Goal: Task Accomplishment & Management: Use online tool/utility

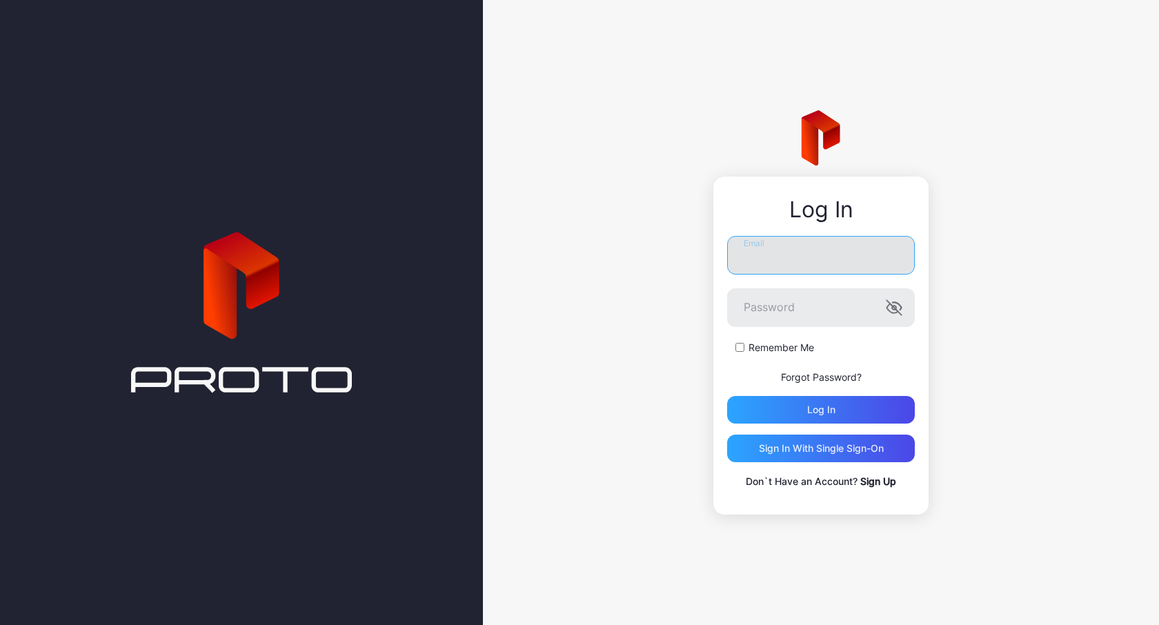
click at [777, 269] on input "Email" at bounding box center [821, 255] width 188 height 39
type input "**********"
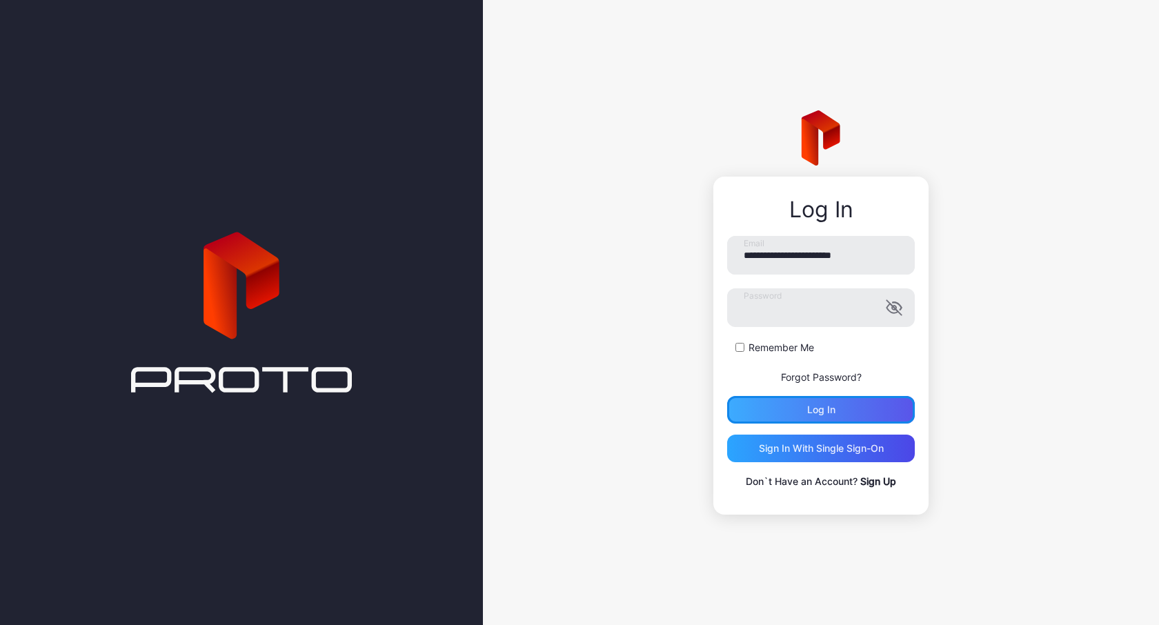
click at [832, 400] on div "Log in" at bounding box center [821, 410] width 188 height 28
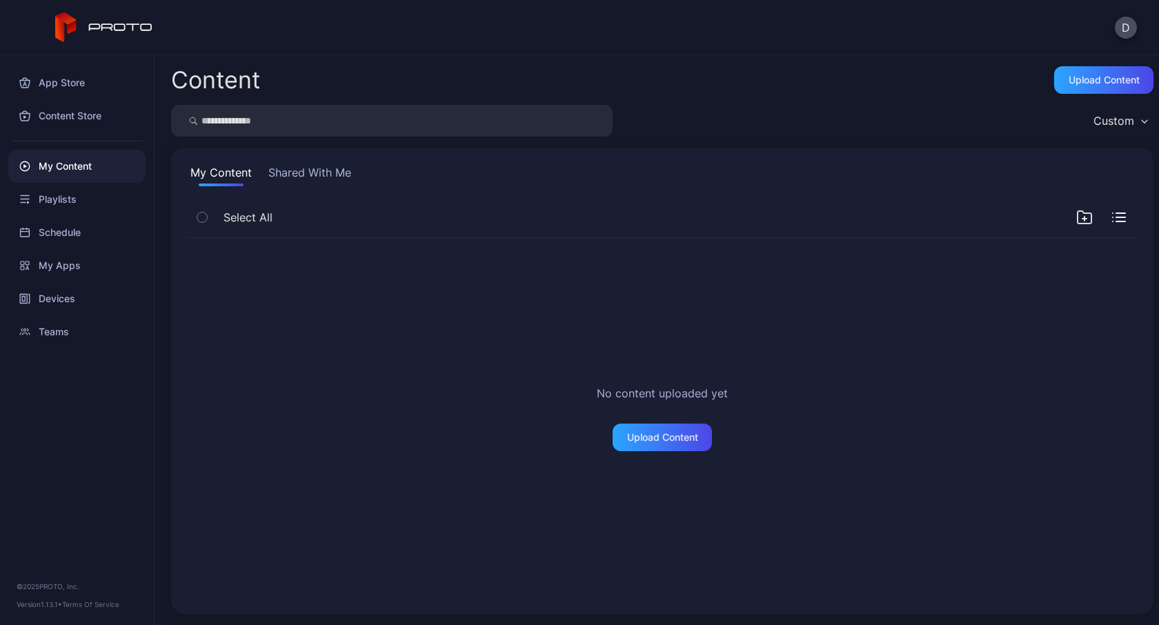
click at [326, 176] on button "Shared With Me" at bounding box center [310, 175] width 88 height 22
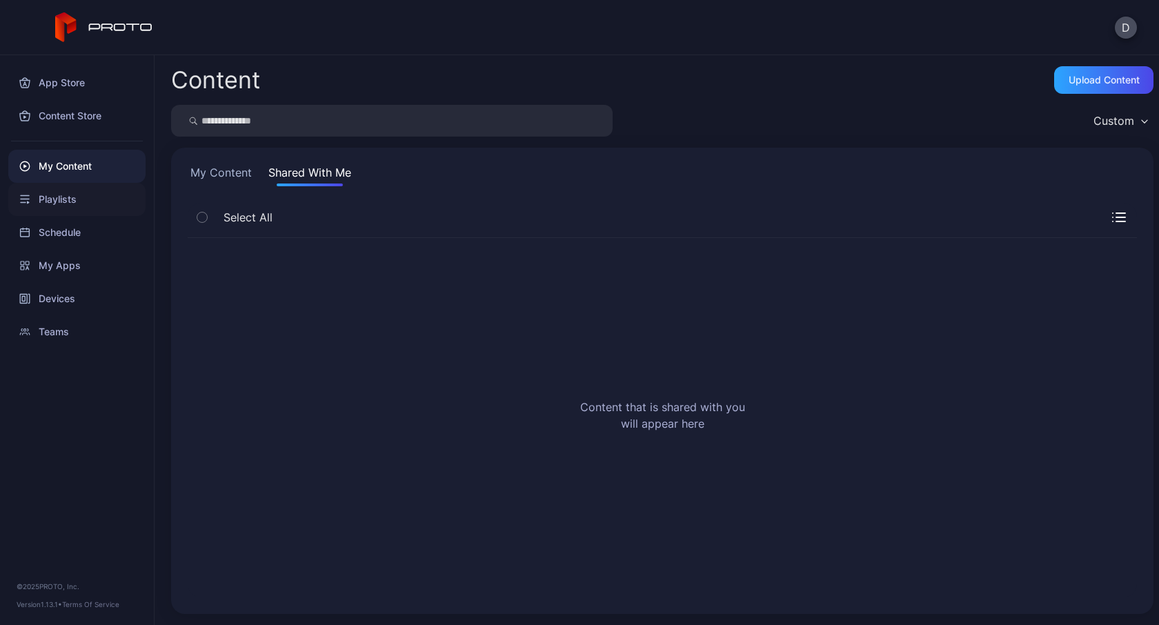
click at [68, 193] on div "Playlists" at bounding box center [76, 199] width 137 height 33
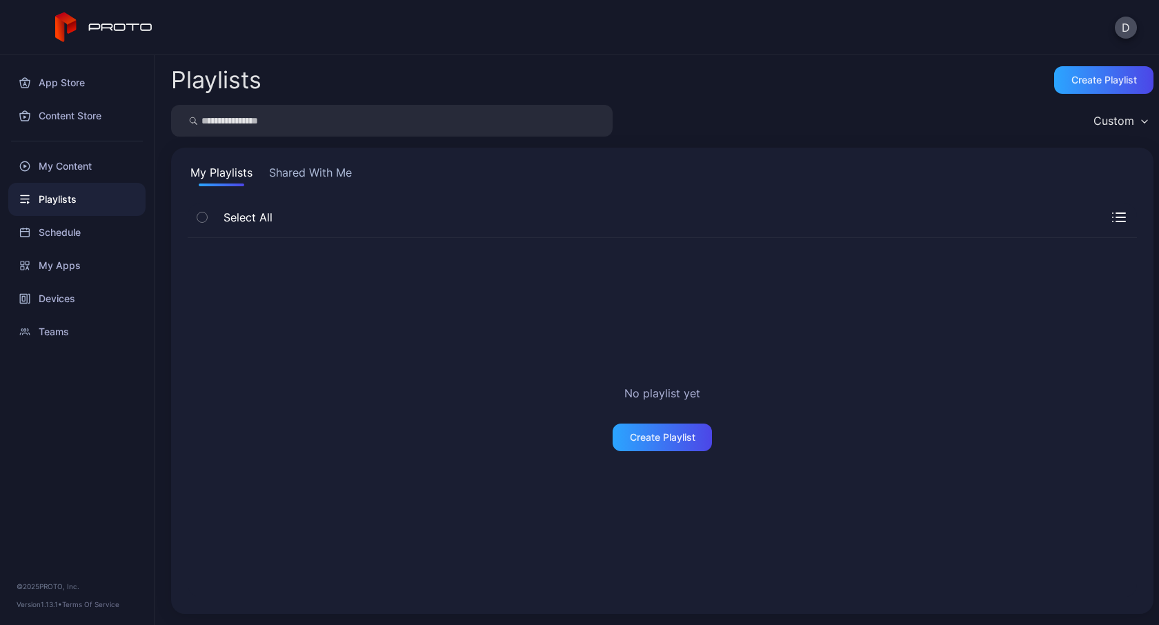
click at [111, 29] on icon at bounding box center [121, 27] width 64 height 8
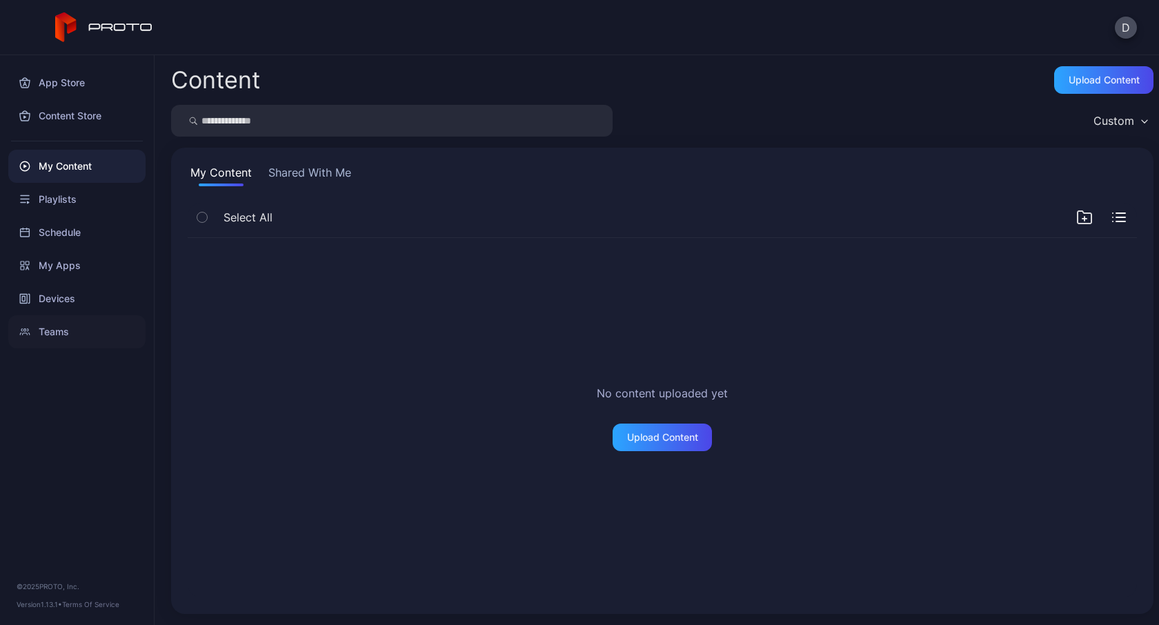
click at [47, 331] on div "Teams" at bounding box center [76, 331] width 137 height 33
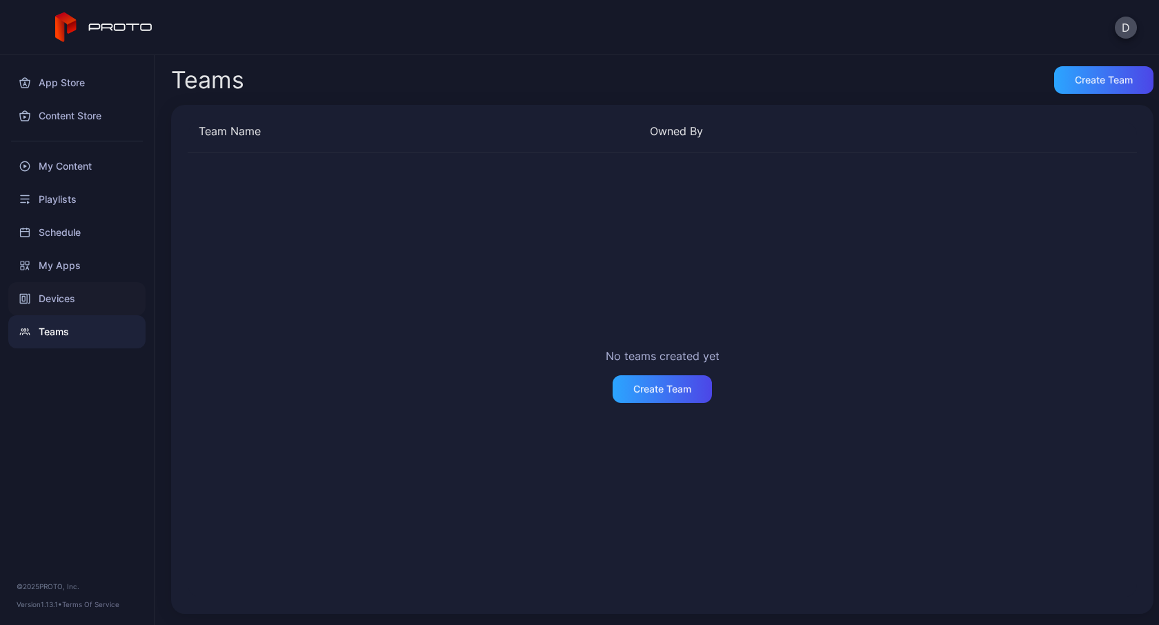
click at [54, 304] on div "Devices" at bounding box center [76, 298] width 137 height 33
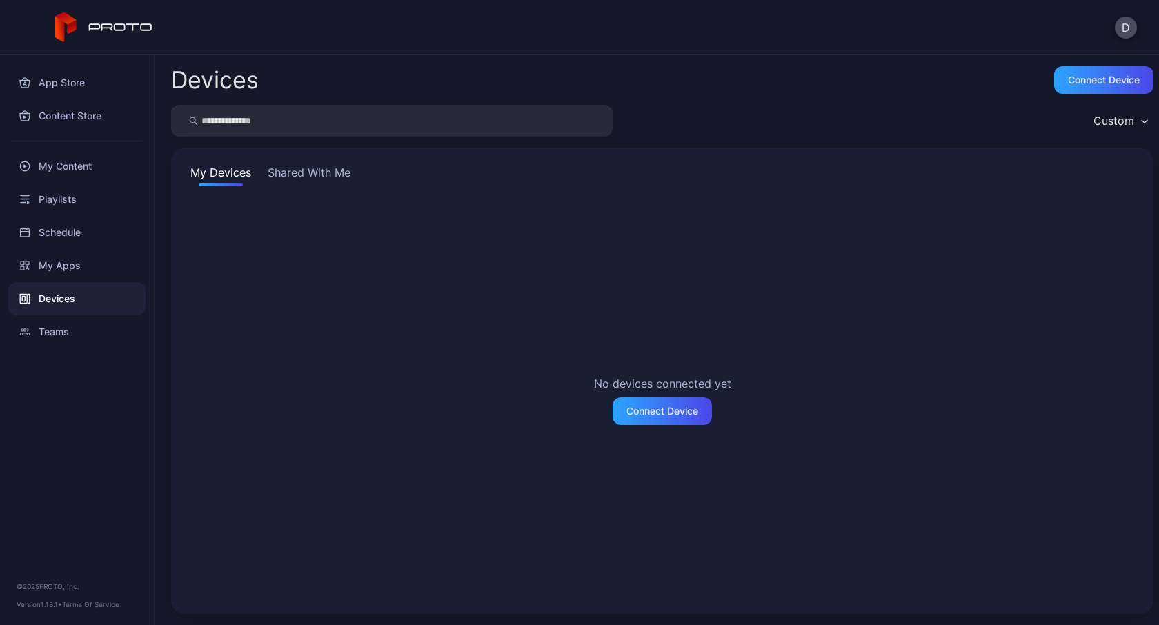
click at [319, 172] on button "Shared With Me" at bounding box center [309, 175] width 88 height 22
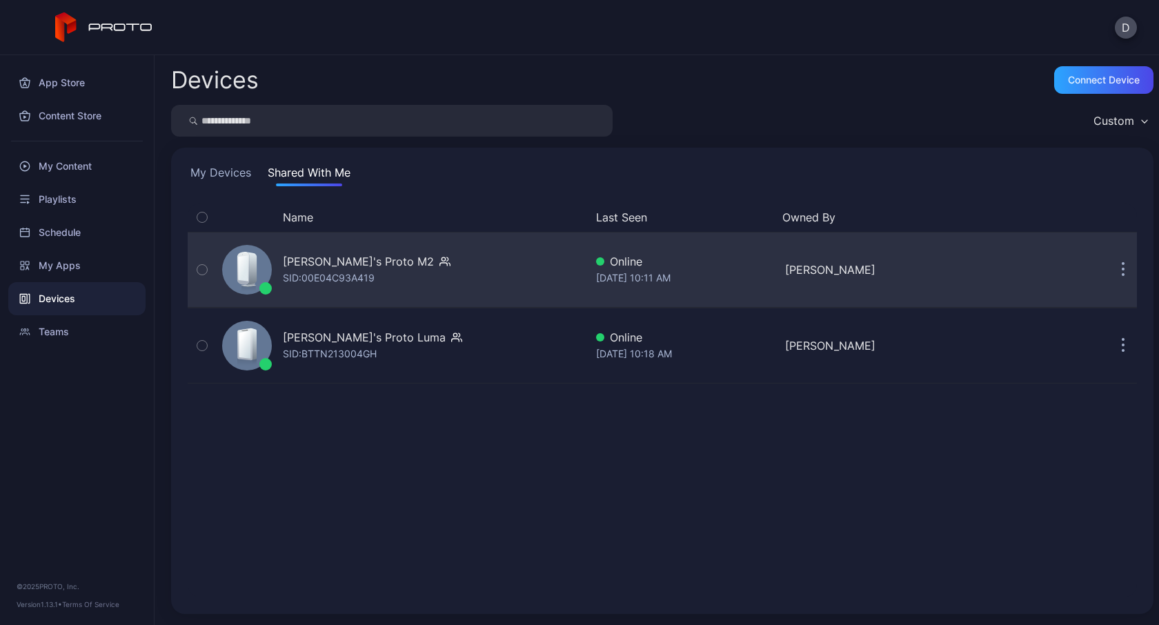
click at [338, 261] on div "[PERSON_NAME]'s Proto M2" at bounding box center [358, 261] width 151 height 17
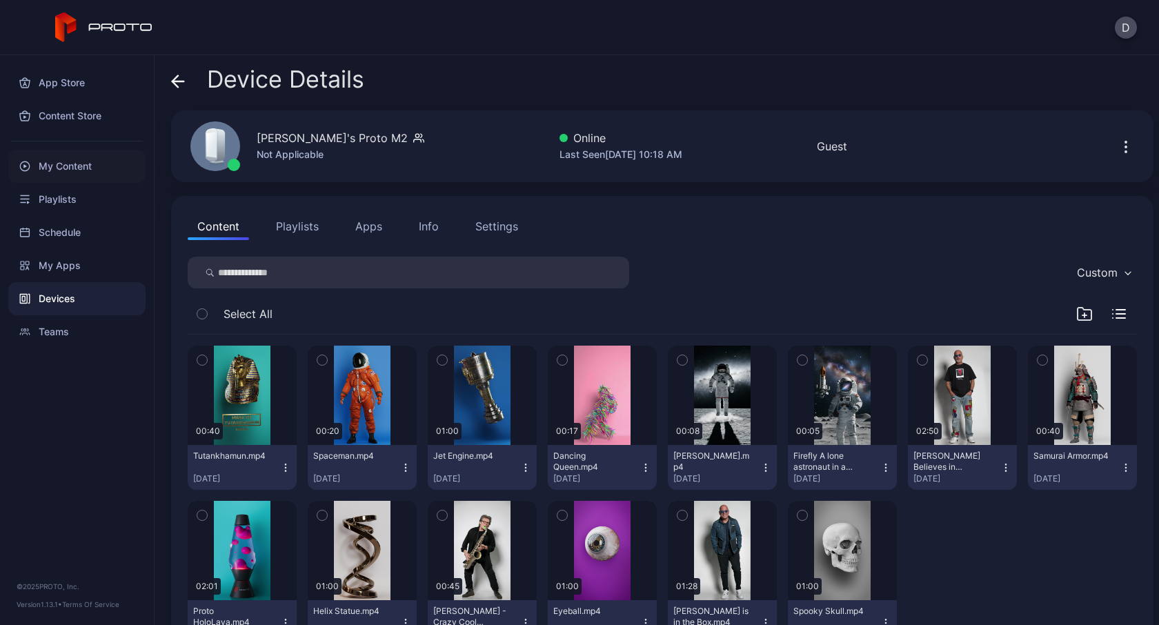
click at [82, 168] on div "My Content" at bounding box center [76, 166] width 137 height 33
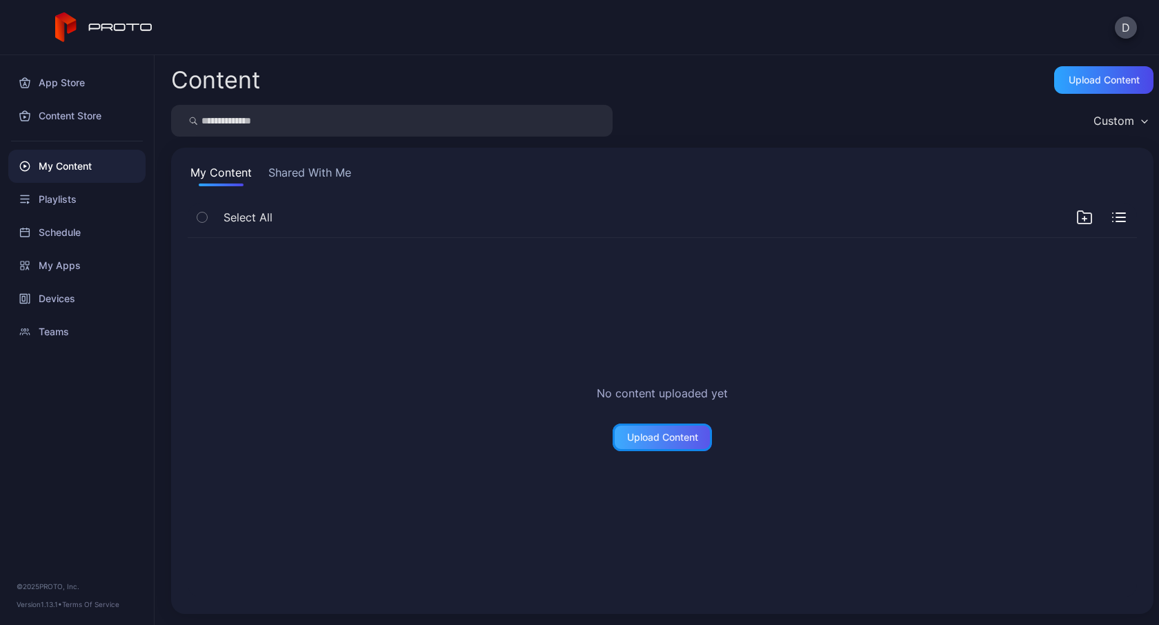
click at [655, 442] on div "Upload Content" at bounding box center [662, 437] width 71 height 11
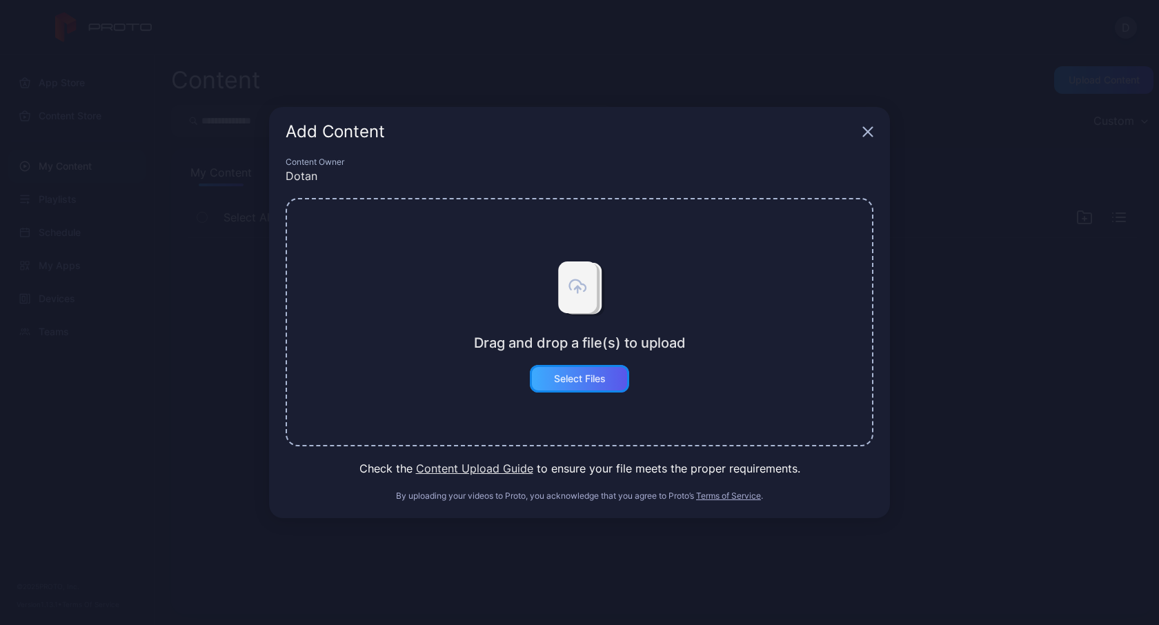
click at [597, 385] on div "Select Files" at bounding box center [579, 379] width 99 height 28
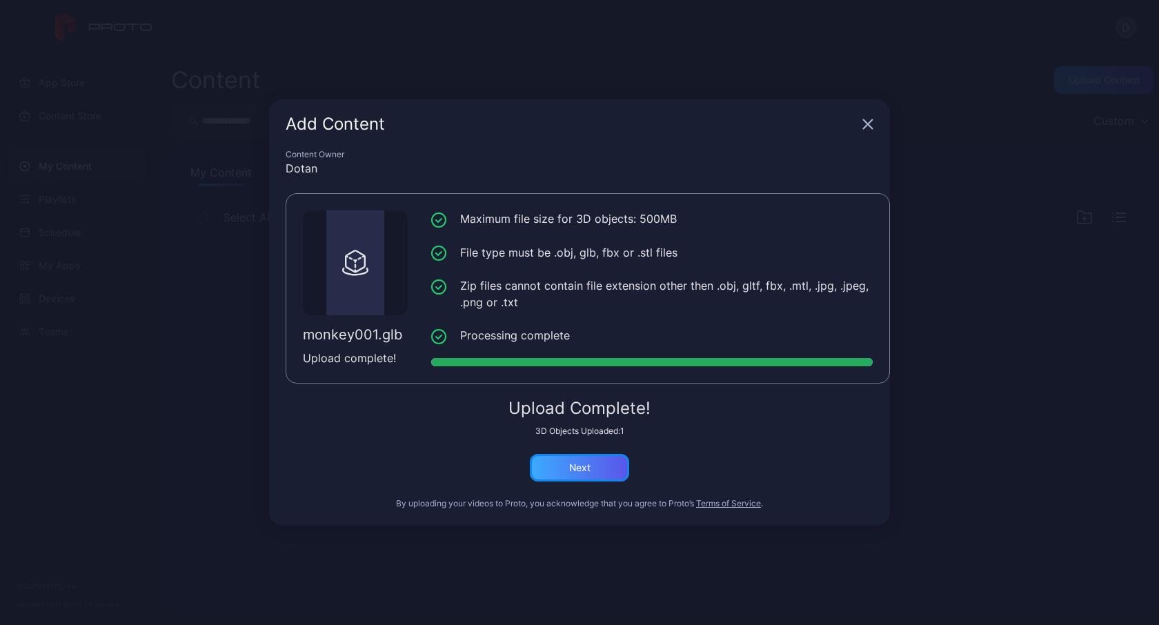
click at [596, 469] on div "Next" at bounding box center [579, 468] width 99 height 28
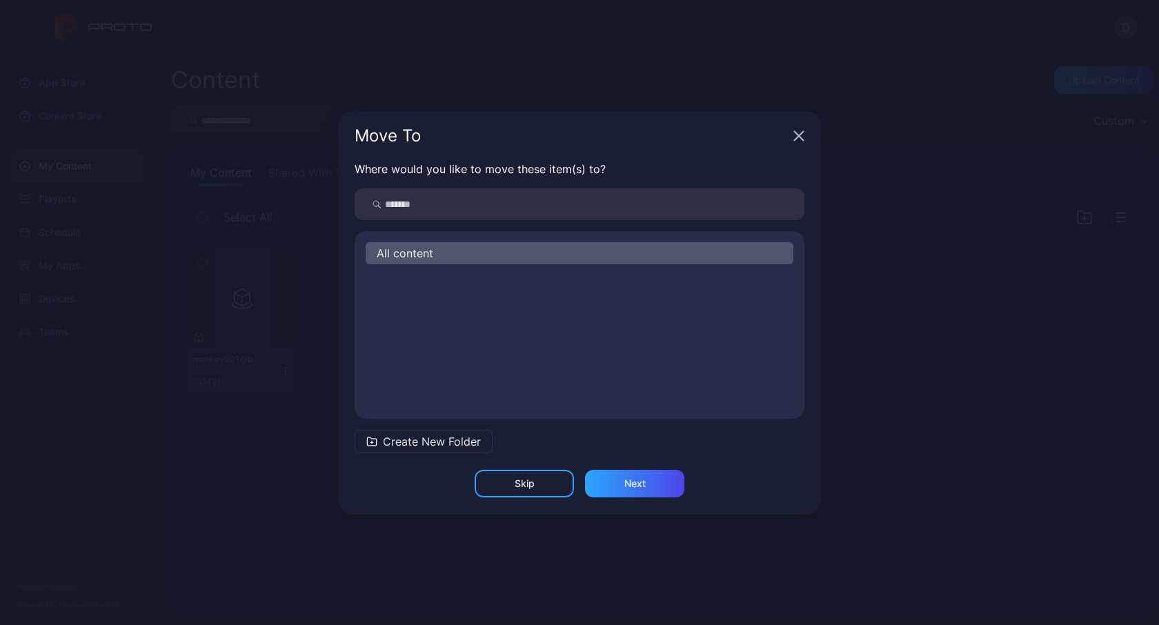
click at [407, 444] on span "Create New Folder" at bounding box center [432, 441] width 98 height 17
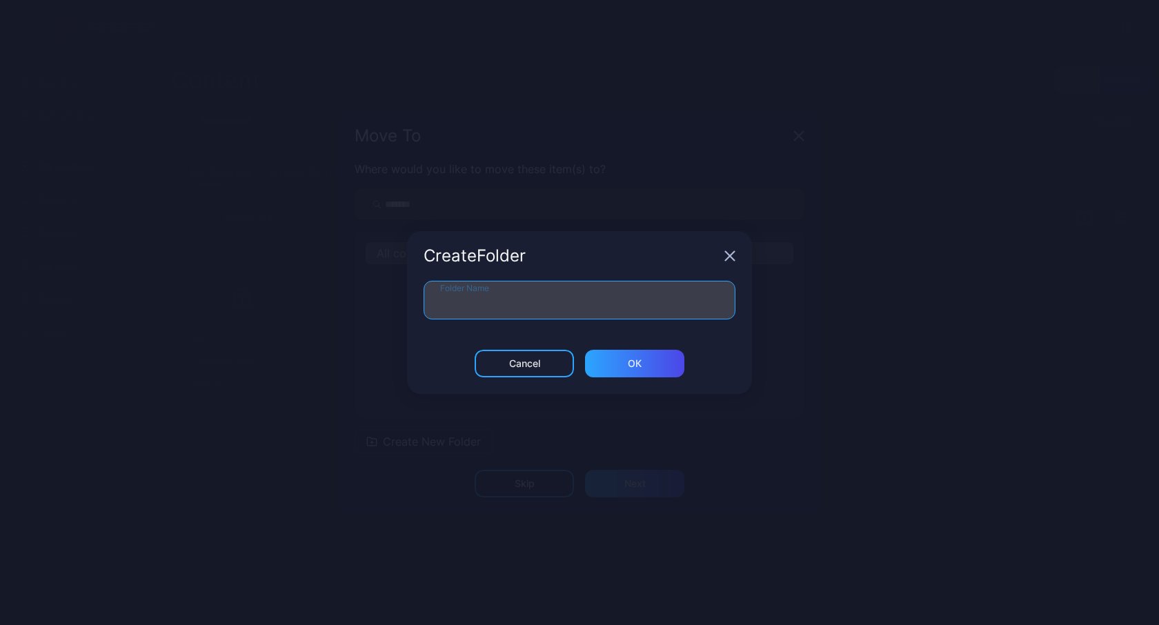
click at [556, 300] on input "Folder Name" at bounding box center [580, 300] width 312 height 39
type input "**"
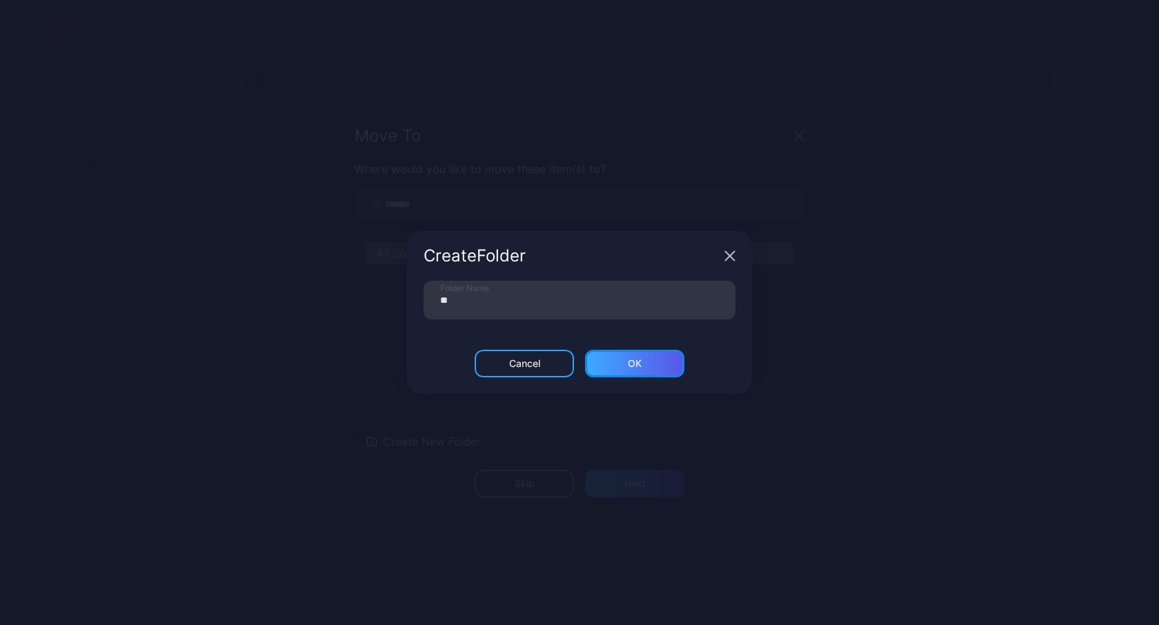
click at [647, 358] on div "ОК" at bounding box center [634, 364] width 99 height 28
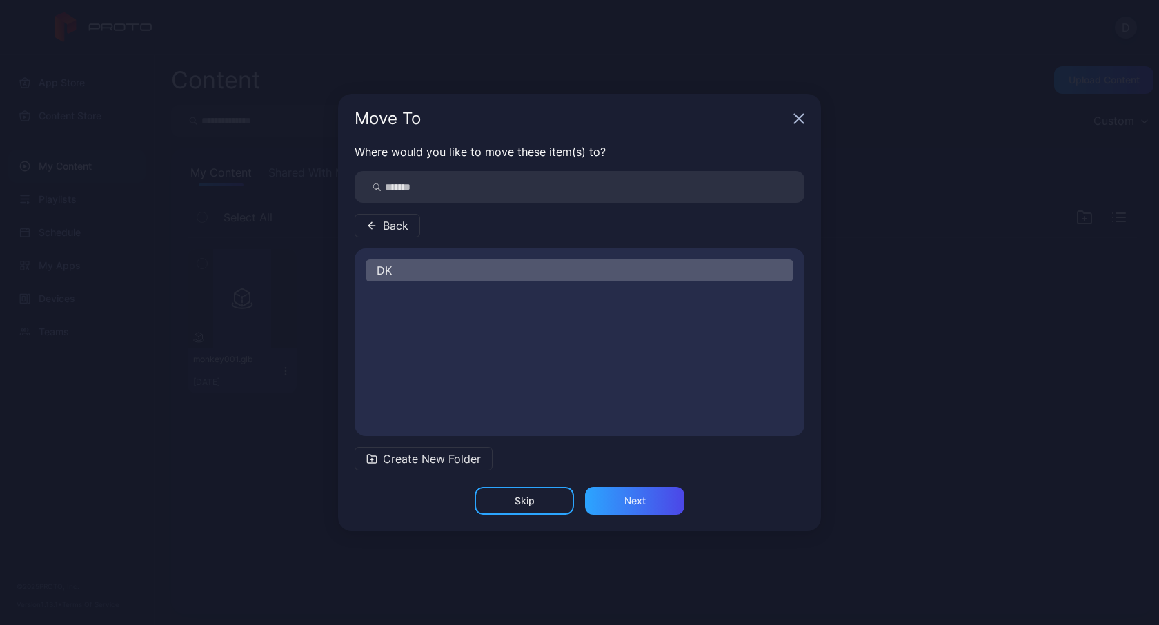
click at [560, 277] on div "DK" at bounding box center [580, 270] width 428 height 22
click at [429, 271] on div "DK" at bounding box center [580, 270] width 428 height 22
click at [633, 496] on div "Next" at bounding box center [635, 501] width 21 height 11
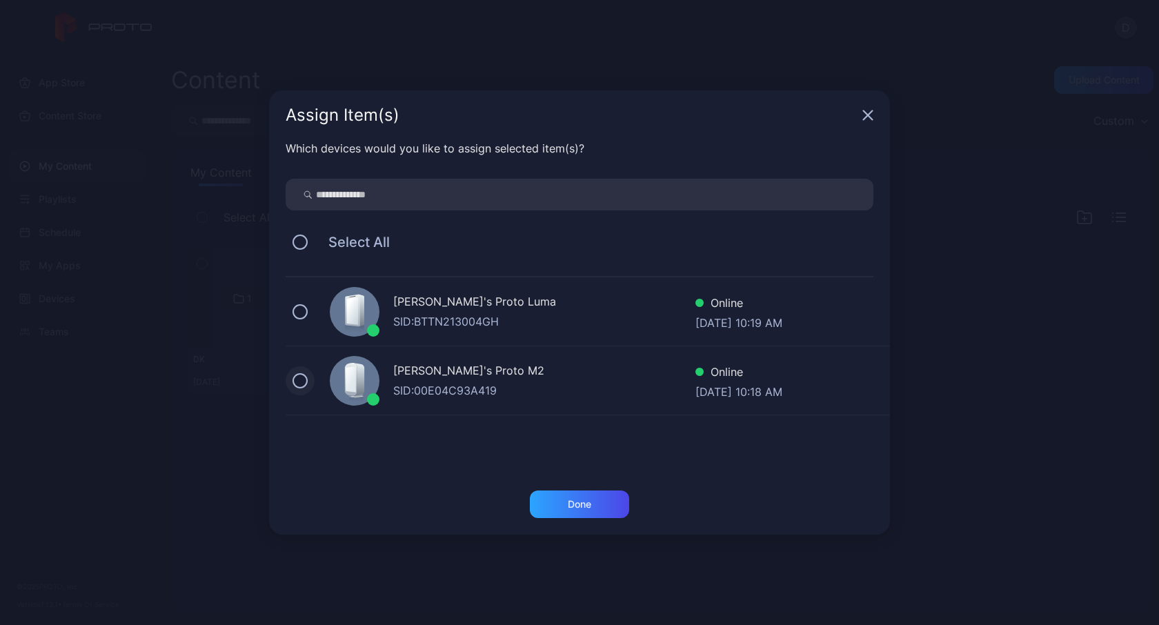
click at [300, 380] on button at bounding box center [300, 380] width 15 height 15
click at [567, 493] on div "Done" at bounding box center [579, 505] width 99 height 28
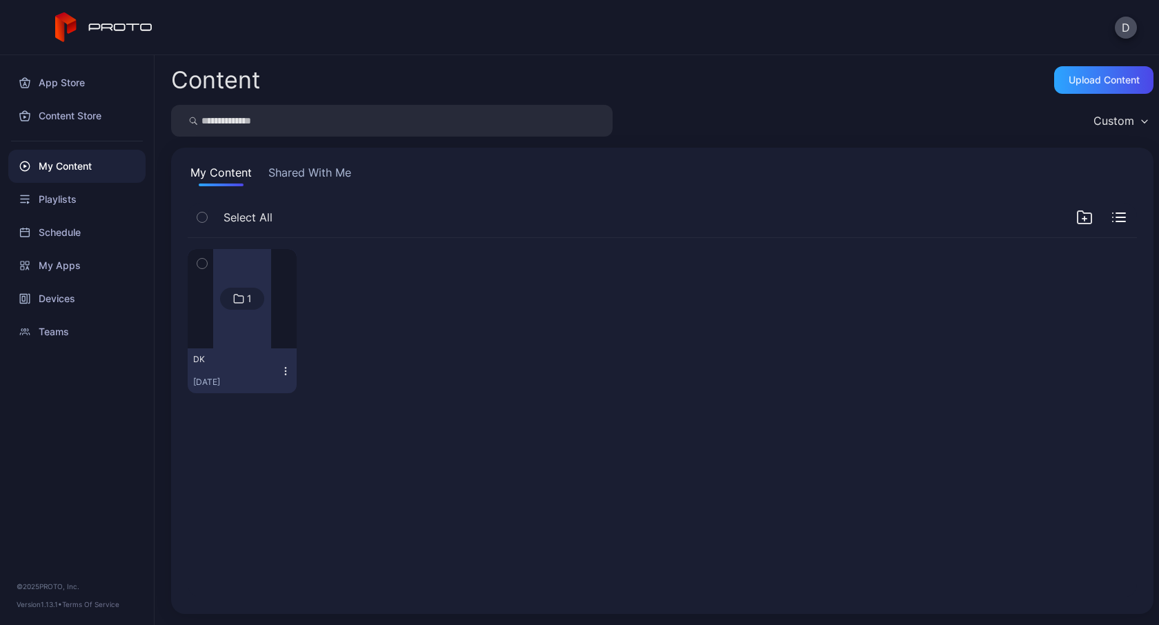
click at [244, 320] on div at bounding box center [242, 298] width 58 height 99
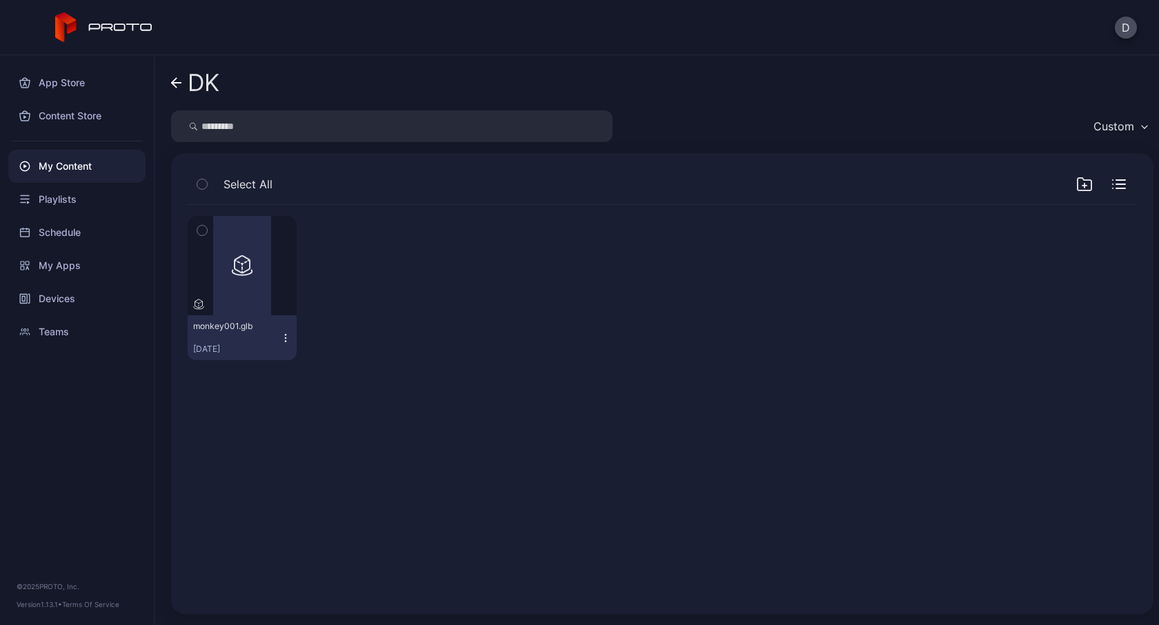
click at [287, 345] on button "monkey001.glb Sep 4, 2025" at bounding box center [242, 337] width 109 height 45
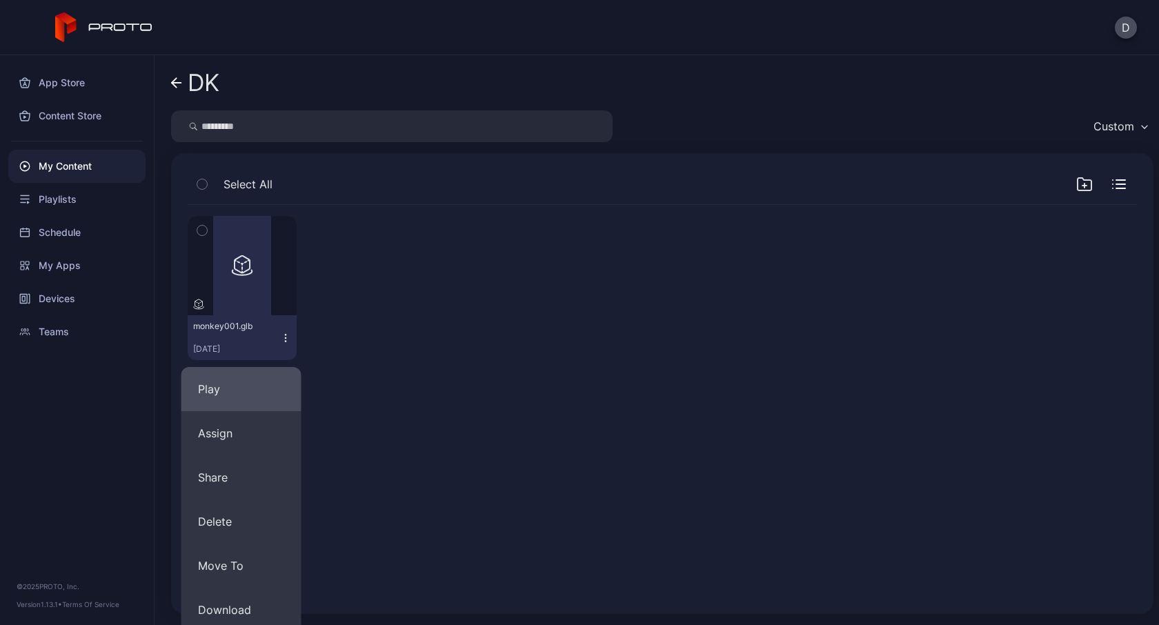
click at [264, 392] on button "Play" at bounding box center [242, 389] width 120 height 44
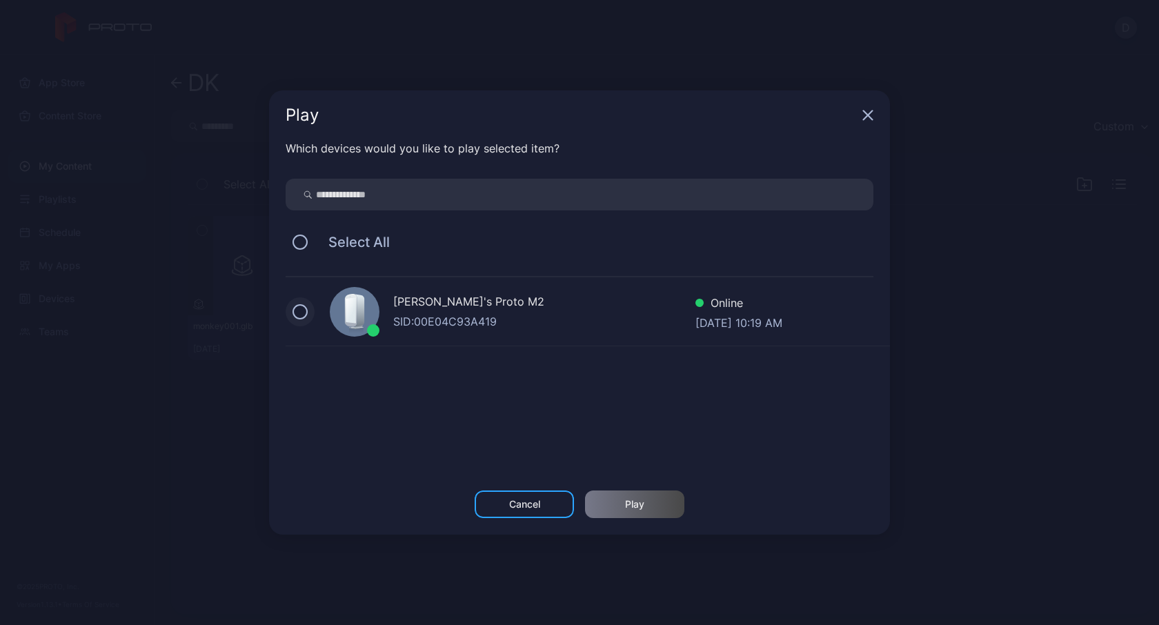
click at [297, 313] on button at bounding box center [300, 311] width 15 height 15
click at [640, 504] on div "Play" at bounding box center [634, 504] width 19 height 11
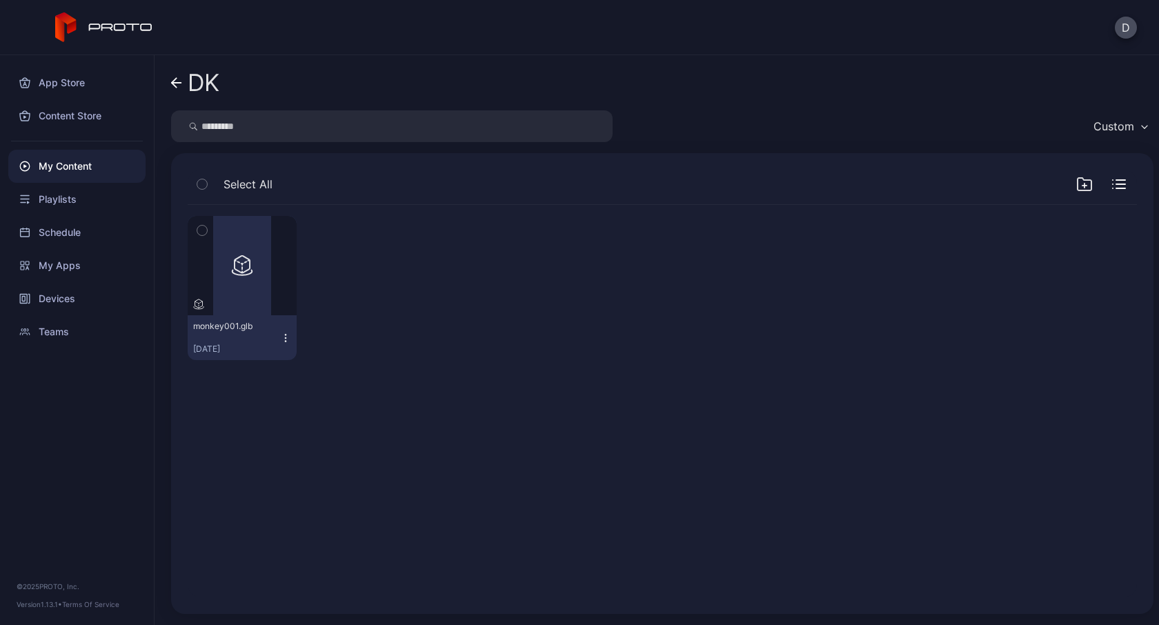
click at [437, 272] on div "Preview monkey001.glb Sep 4, 2025" at bounding box center [663, 288] width 950 height 166
click at [176, 75] on link "DK" at bounding box center [195, 82] width 48 height 33
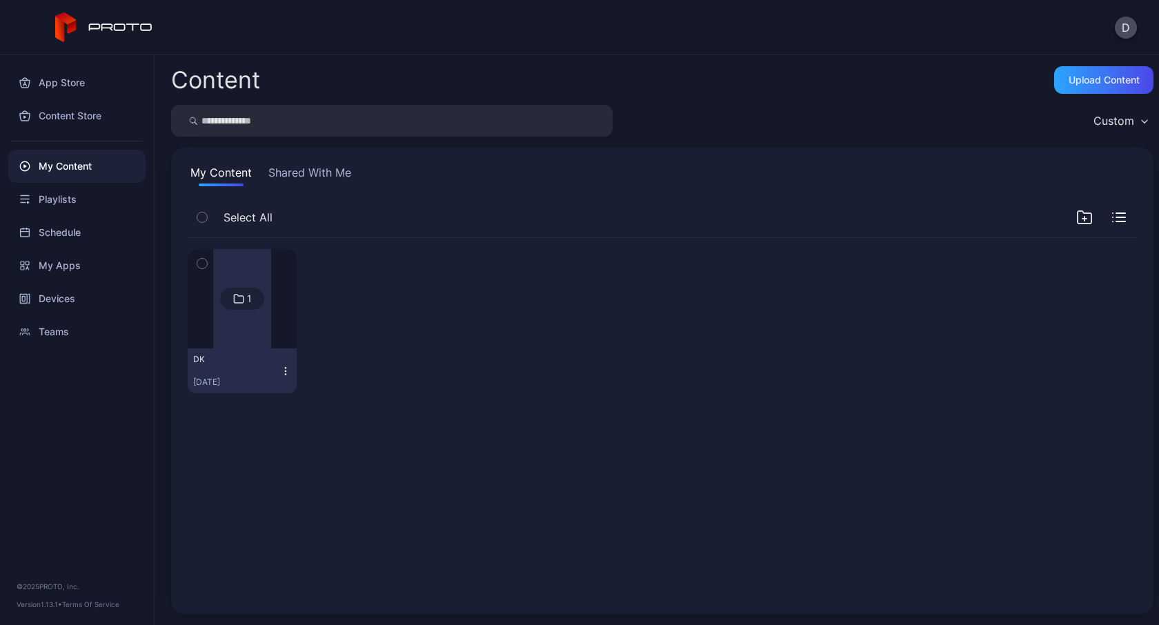
click at [61, 168] on div "My Content" at bounding box center [76, 166] width 137 height 33
click at [302, 172] on button "Shared With Me" at bounding box center [310, 175] width 88 height 22
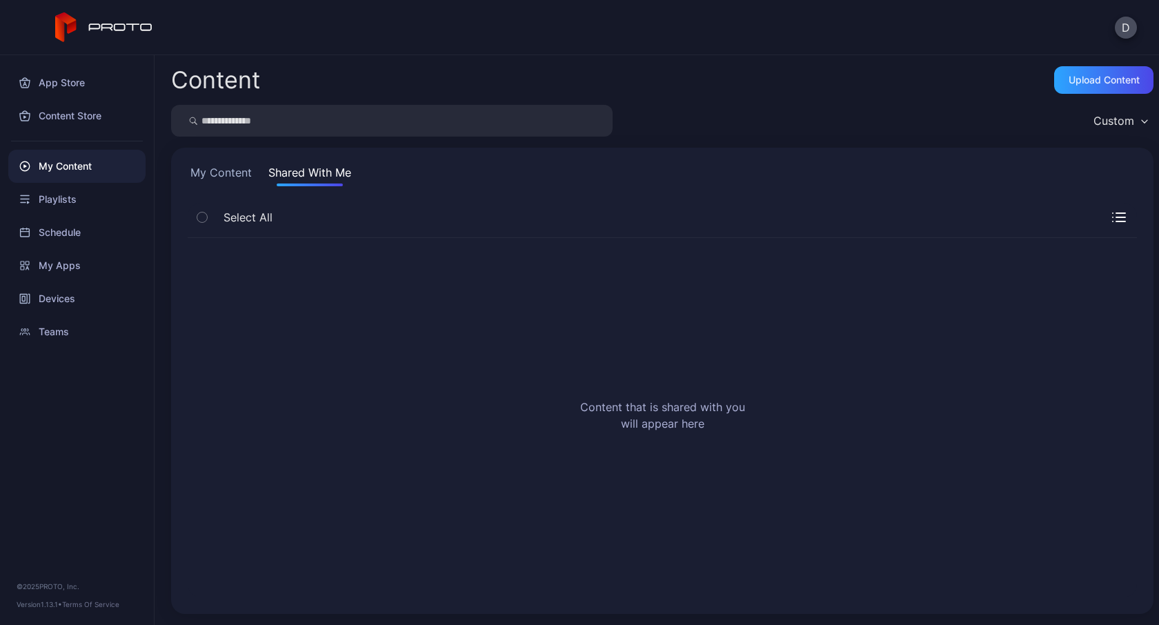
click at [227, 171] on button "My Content" at bounding box center [221, 175] width 67 height 22
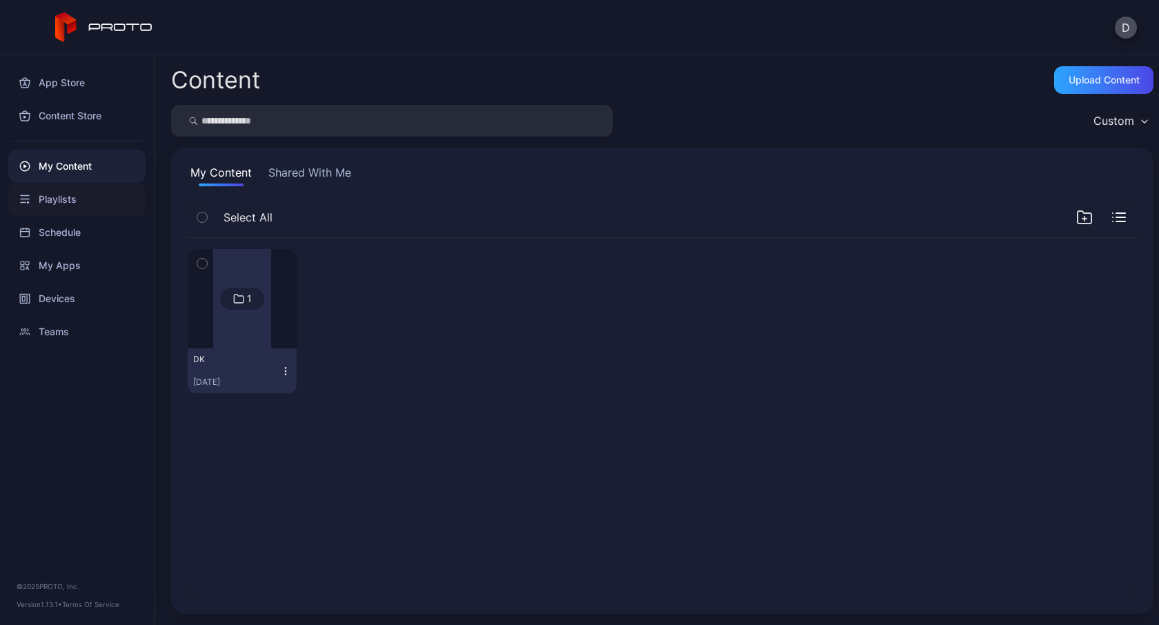
click at [57, 198] on div "Playlists" at bounding box center [76, 199] width 137 height 33
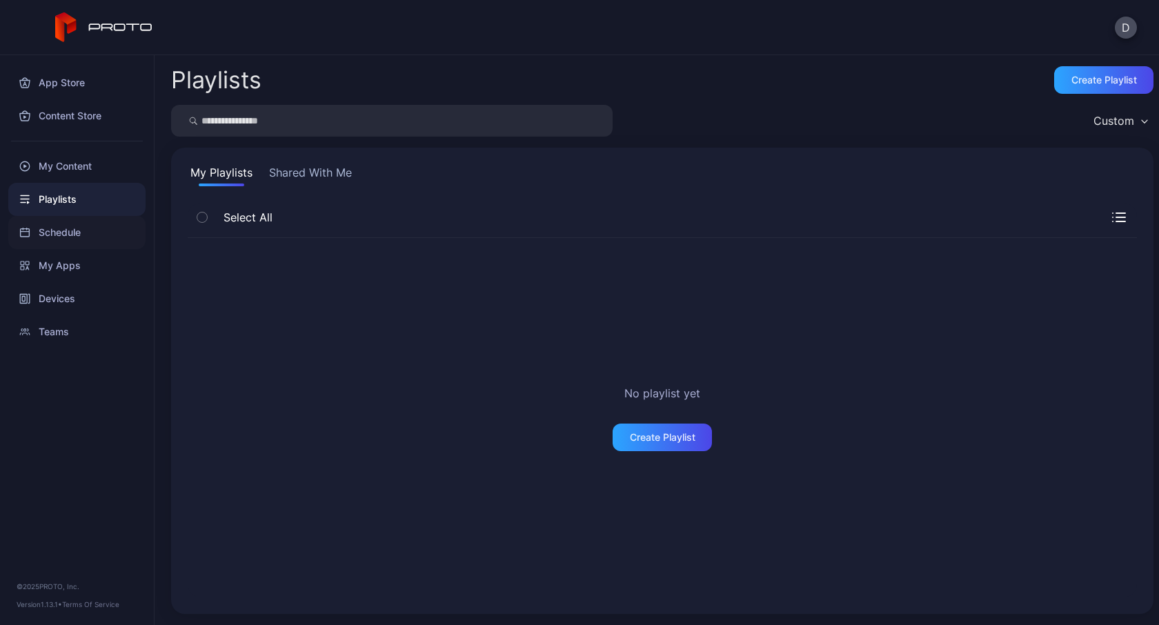
click at [79, 240] on div "Schedule" at bounding box center [76, 232] width 137 height 33
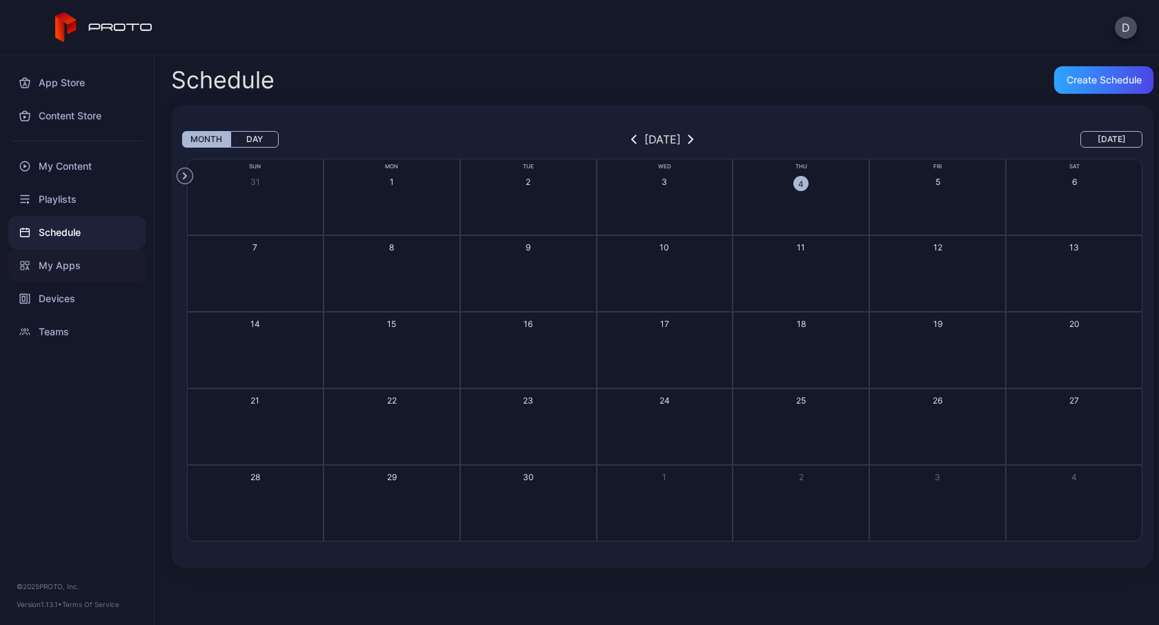
click at [79, 274] on div "My Apps" at bounding box center [76, 265] width 137 height 33
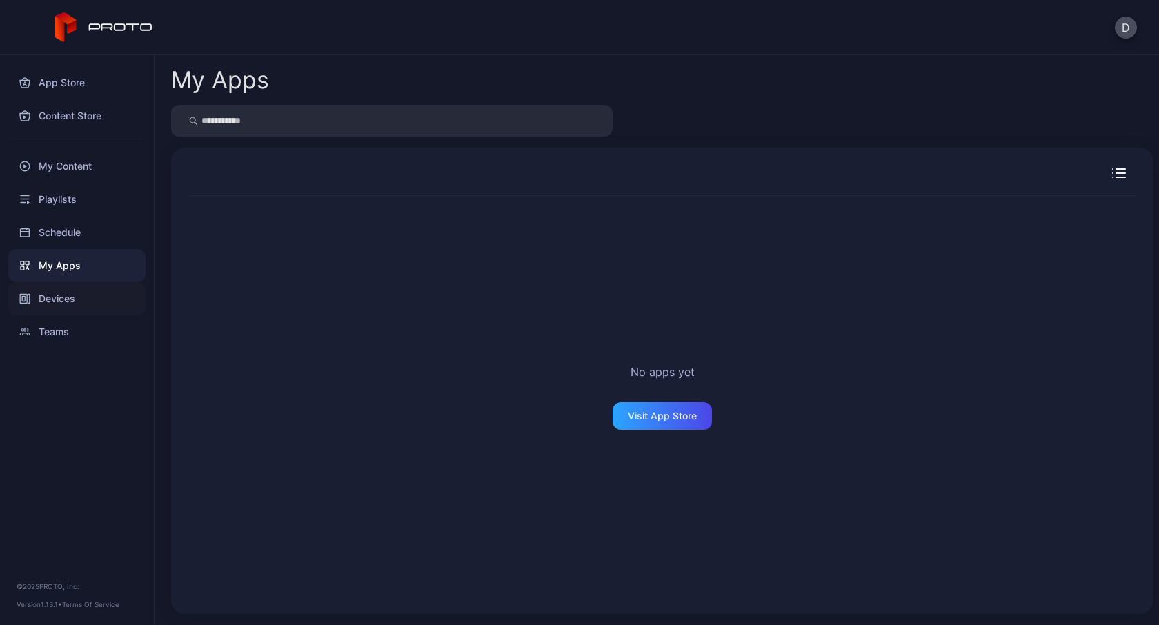
click at [44, 294] on div "Devices" at bounding box center [76, 298] width 137 height 33
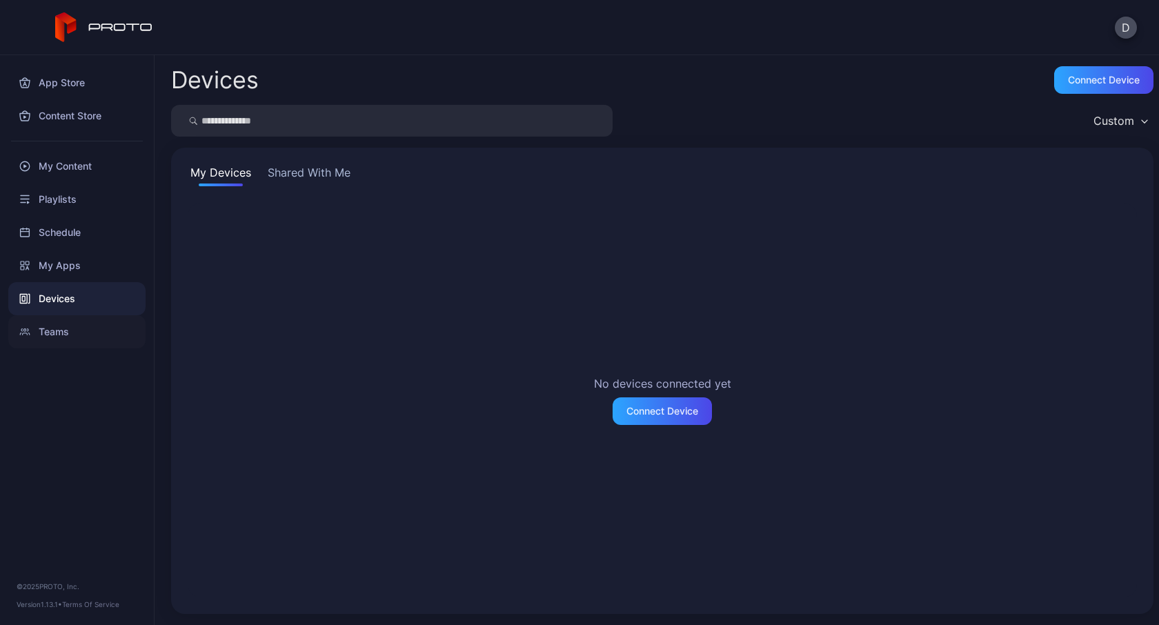
click at [35, 340] on div "Teams" at bounding box center [76, 331] width 137 height 33
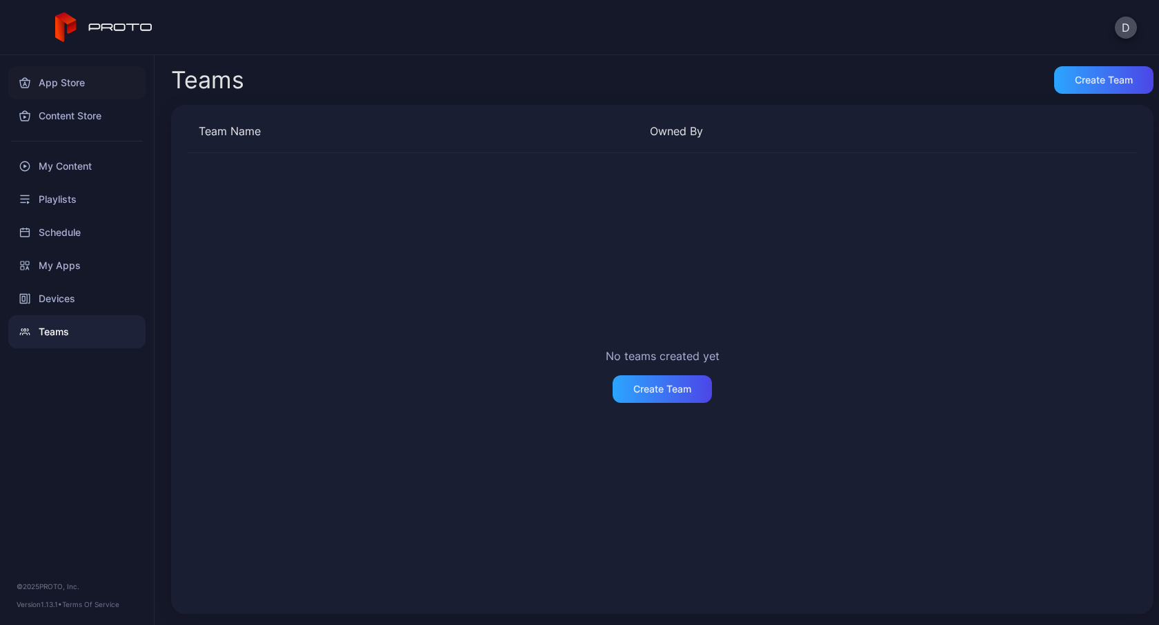
click at [59, 81] on div "App Store" at bounding box center [76, 82] width 137 height 33
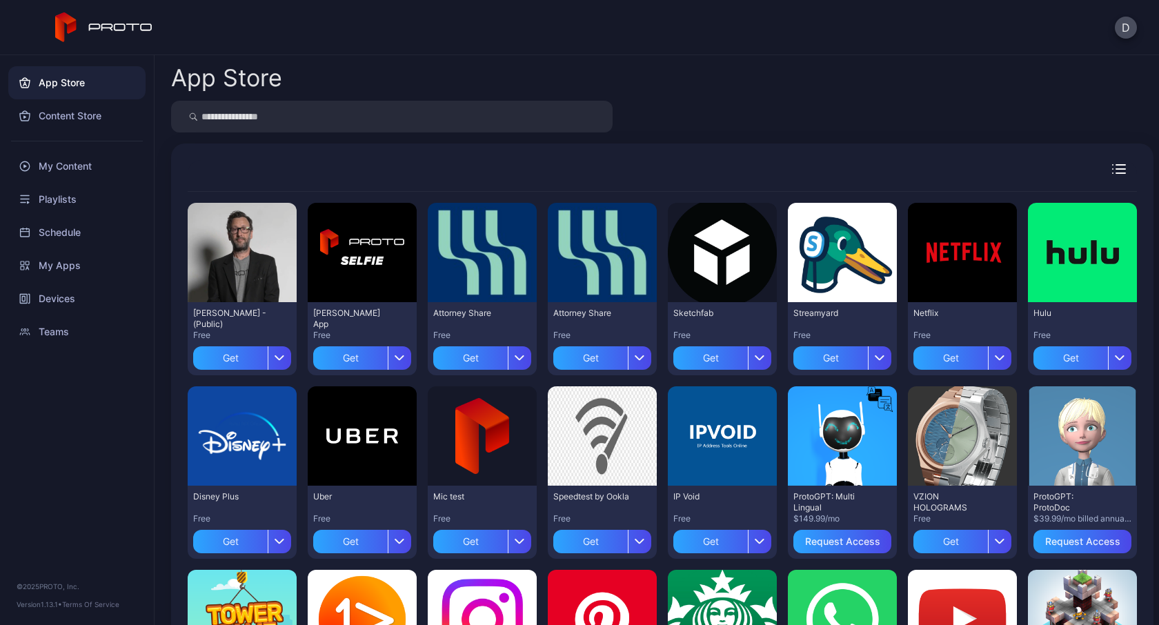
click at [59, 81] on div "App Store" at bounding box center [76, 82] width 137 height 33
click at [80, 110] on div "Content Store" at bounding box center [76, 115] width 137 height 33
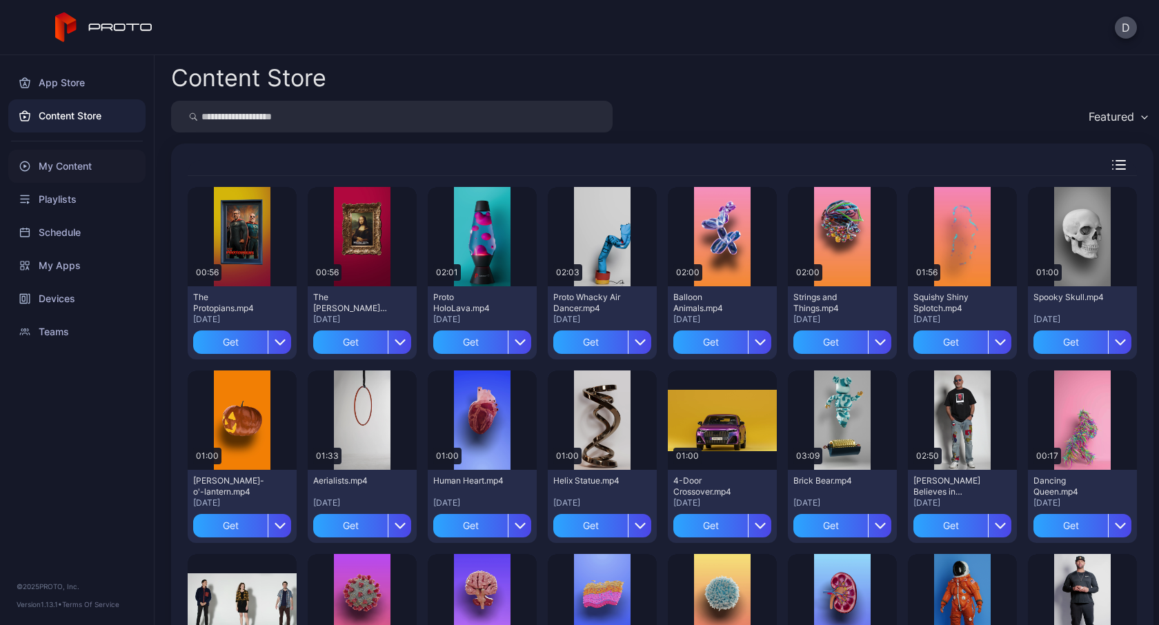
click at [52, 175] on div "My Content" at bounding box center [76, 166] width 137 height 33
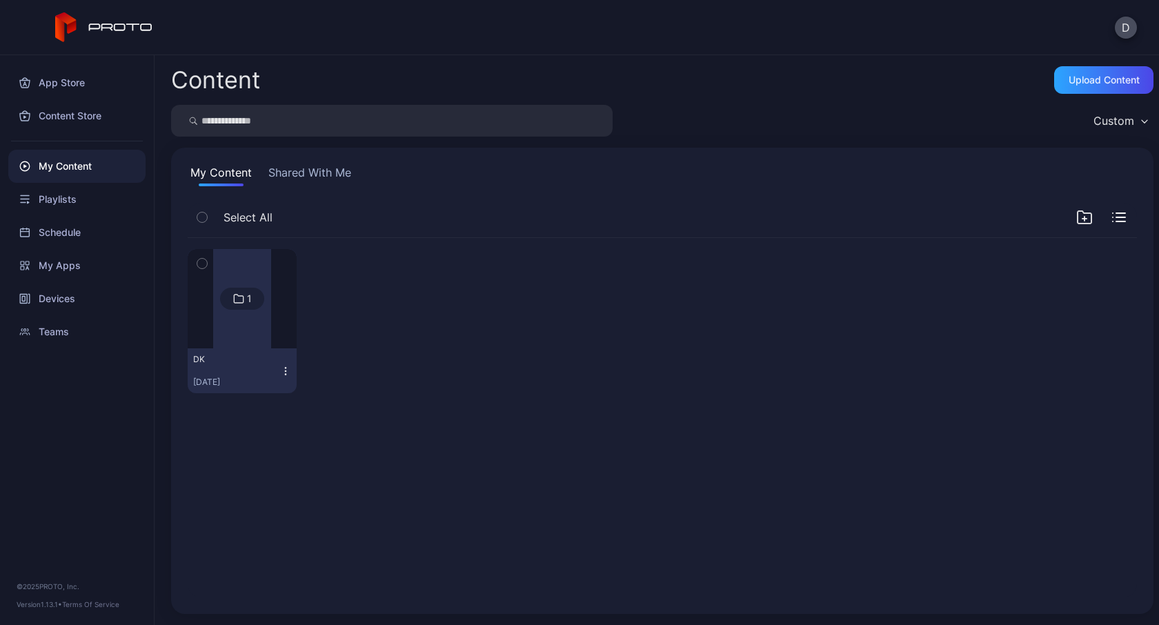
click at [117, 28] on icon at bounding box center [104, 27] width 98 height 30
click at [86, 124] on div "Content Store" at bounding box center [76, 115] width 137 height 33
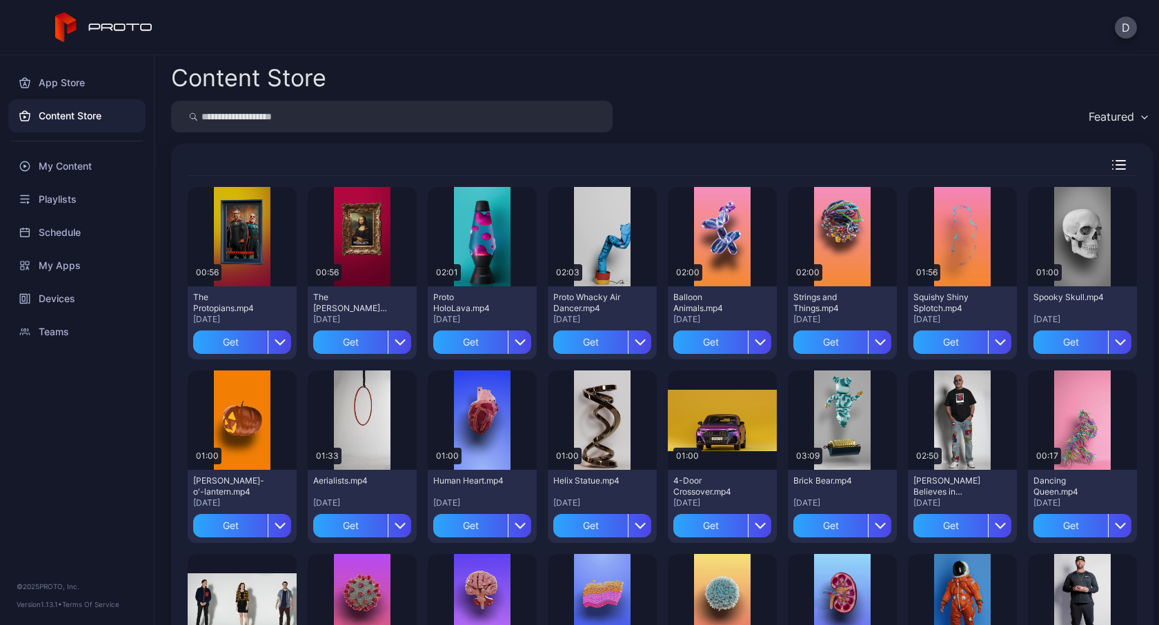
click at [69, 112] on div "Content Store" at bounding box center [76, 115] width 137 height 33
click at [65, 173] on div "My Content" at bounding box center [76, 166] width 137 height 33
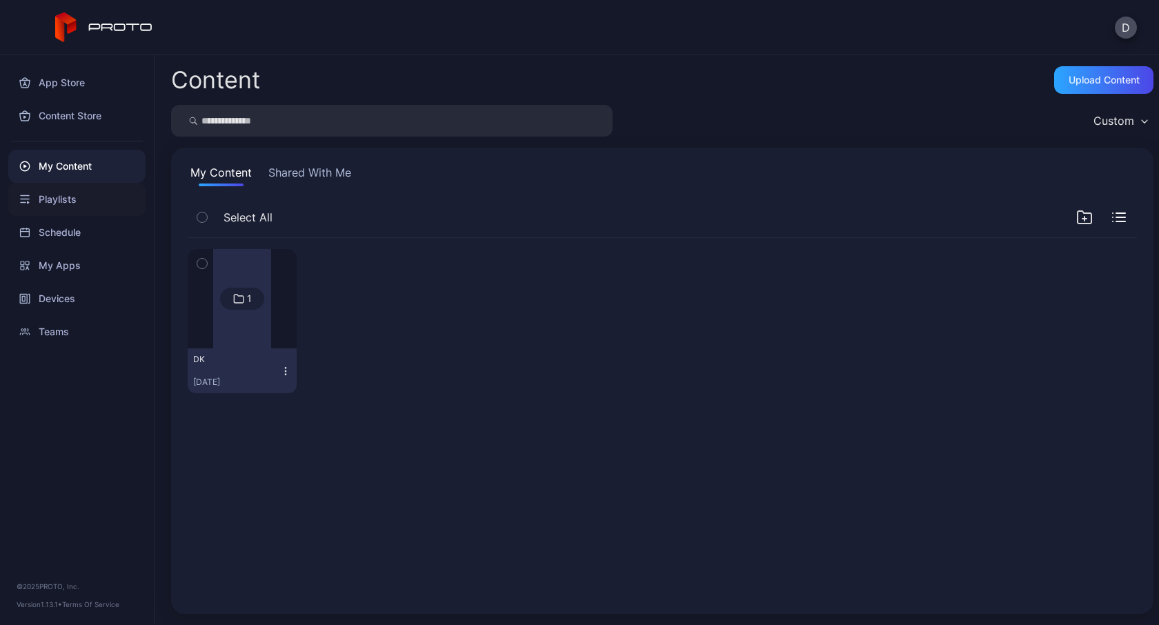
click at [55, 193] on div "Playlists" at bounding box center [76, 199] width 137 height 33
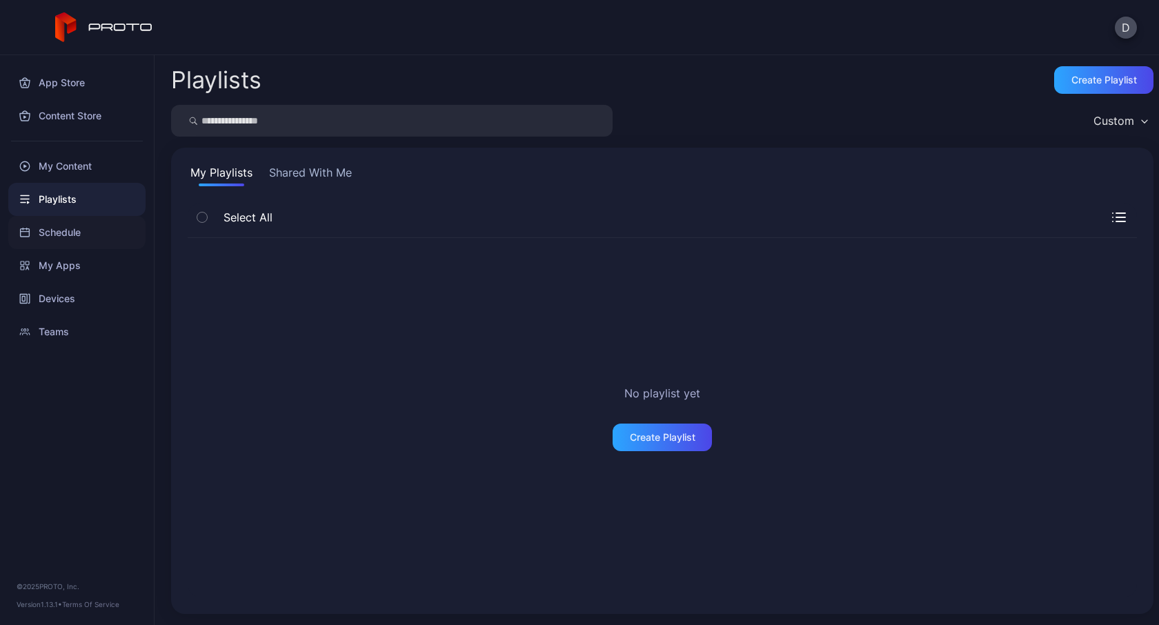
click at [66, 231] on div "Schedule" at bounding box center [76, 232] width 137 height 33
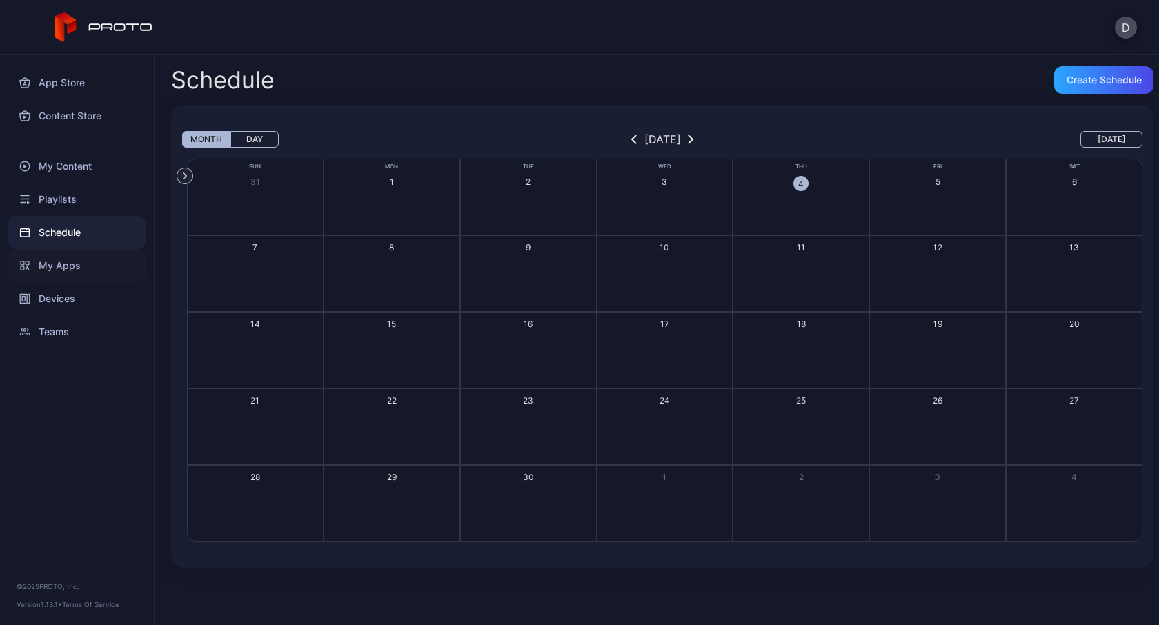
click at [60, 271] on div "My Apps" at bounding box center [76, 265] width 137 height 33
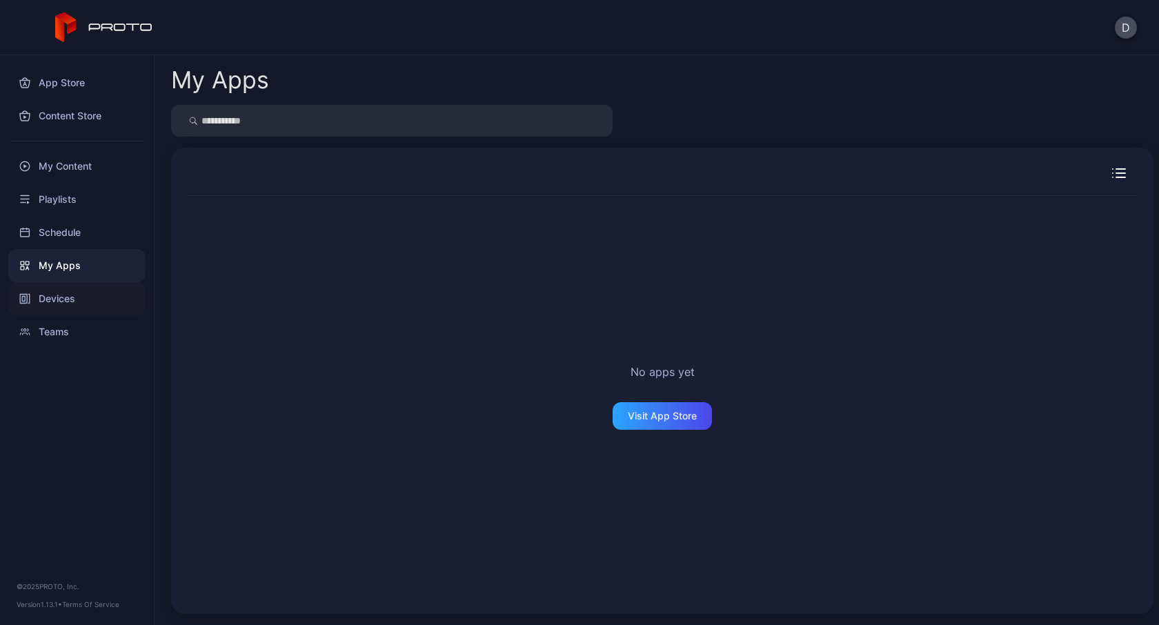
click at [49, 305] on div "Devices" at bounding box center [76, 298] width 137 height 33
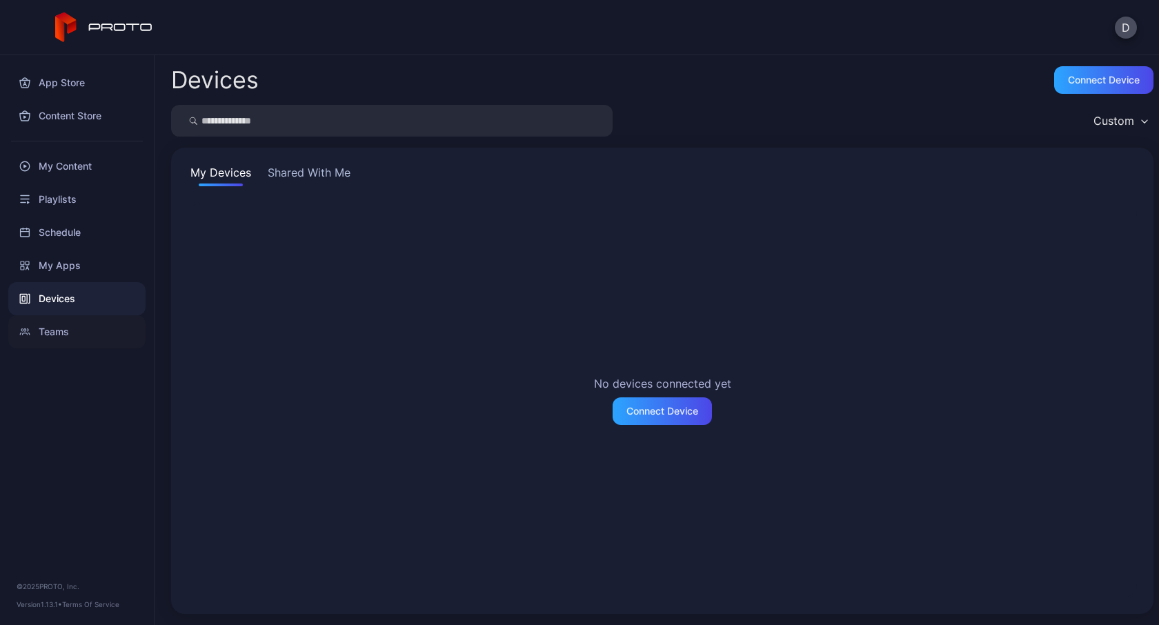
click at [55, 335] on div "Teams" at bounding box center [76, 331] width 137 height 33
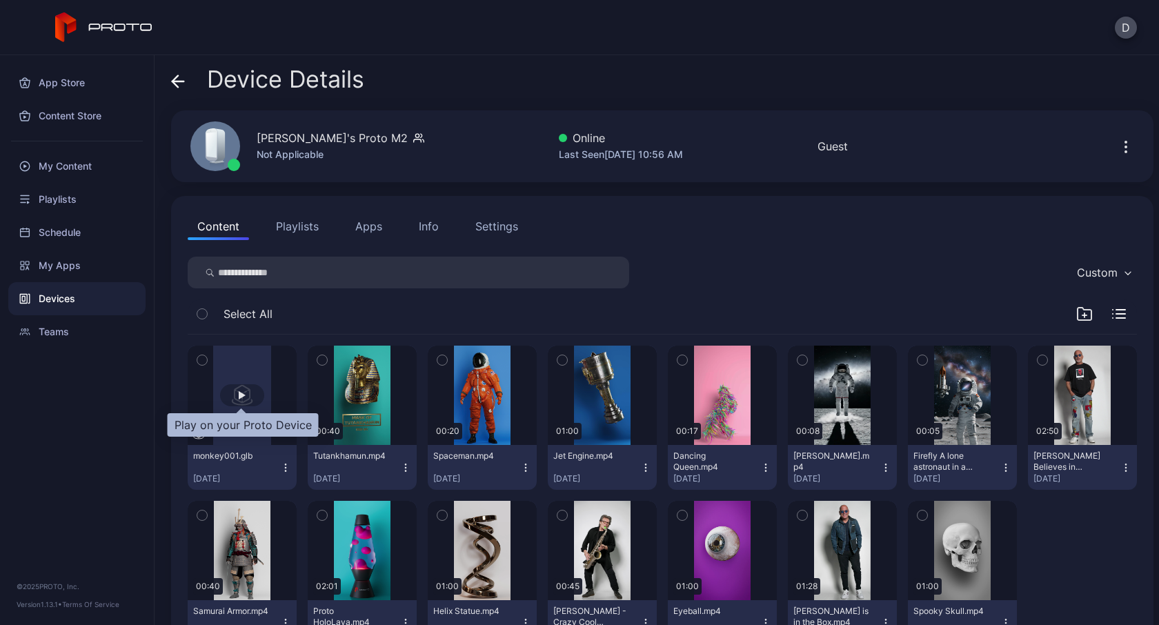
click at [242, 392] on div "button" at bounding box center [242, 395] width 7 height 8
click at [205, 359] on icon "button" at bounding box center [202, 360] width 10 height 15
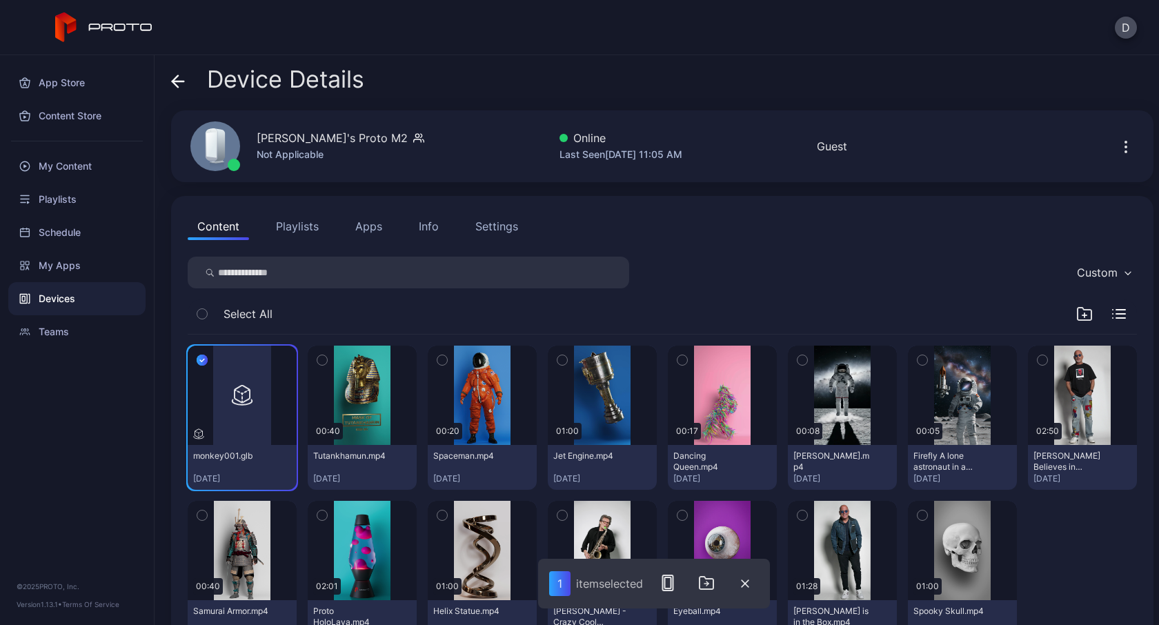
scroll to position [59, 0]
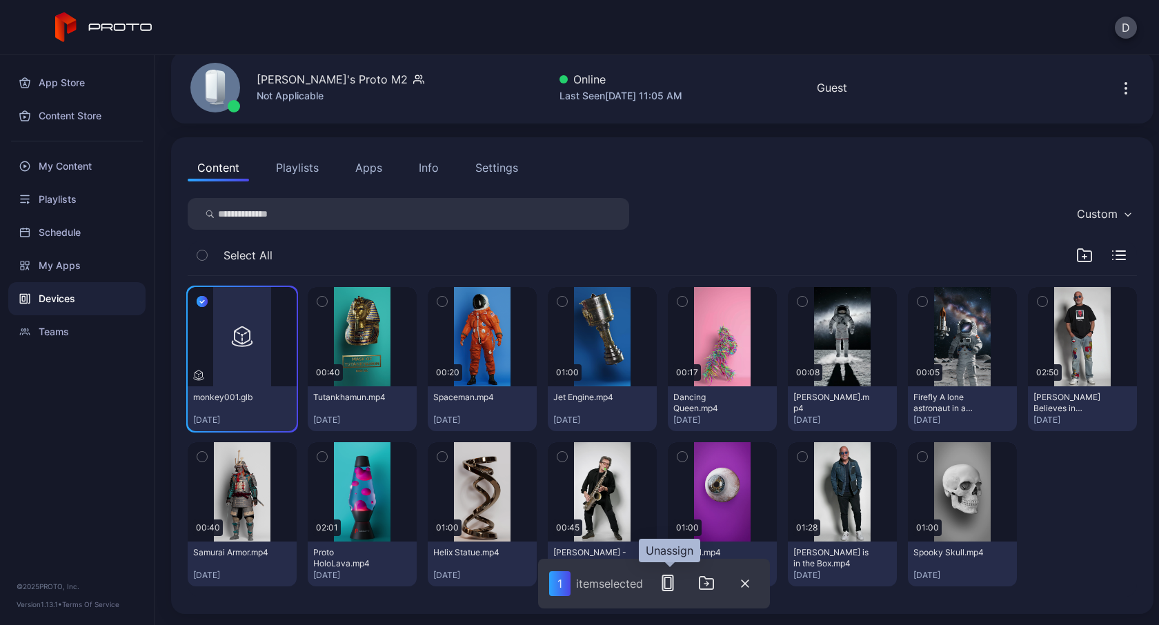
click at [668, 589] on icon "button" at bounding box center [668, 583] width 17 height 17
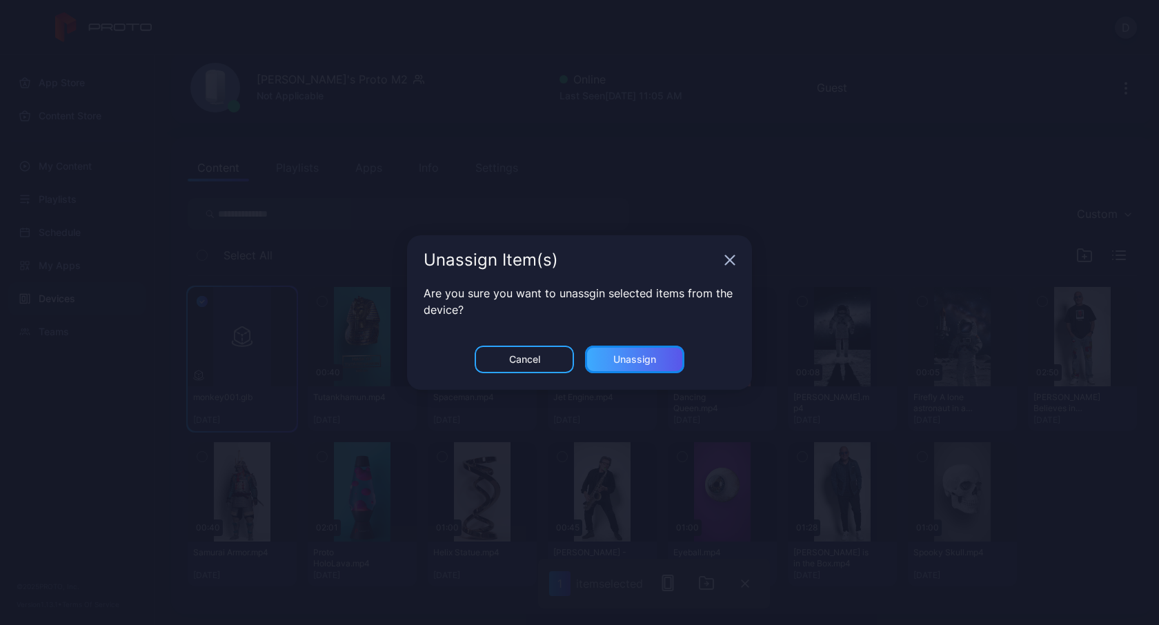
click at [637, 364] on div "Unassign" at bounding box center [635, 359] width 43 height 11
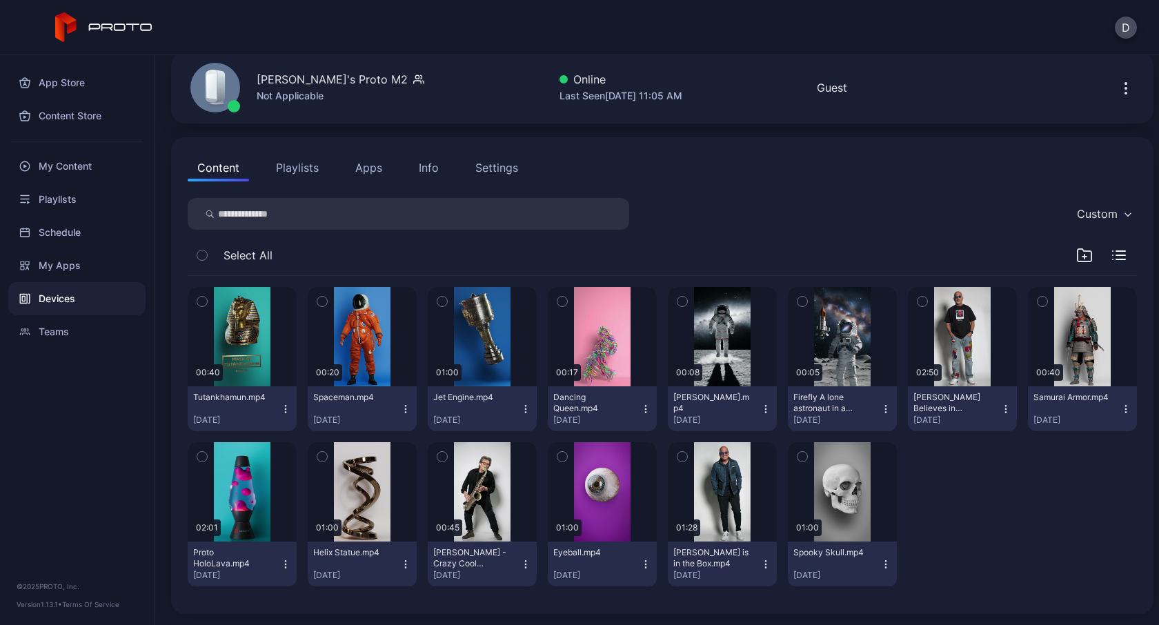
click at [303, 174] on button "Playlists" at bounding box center [297, 168] width 62 height 28
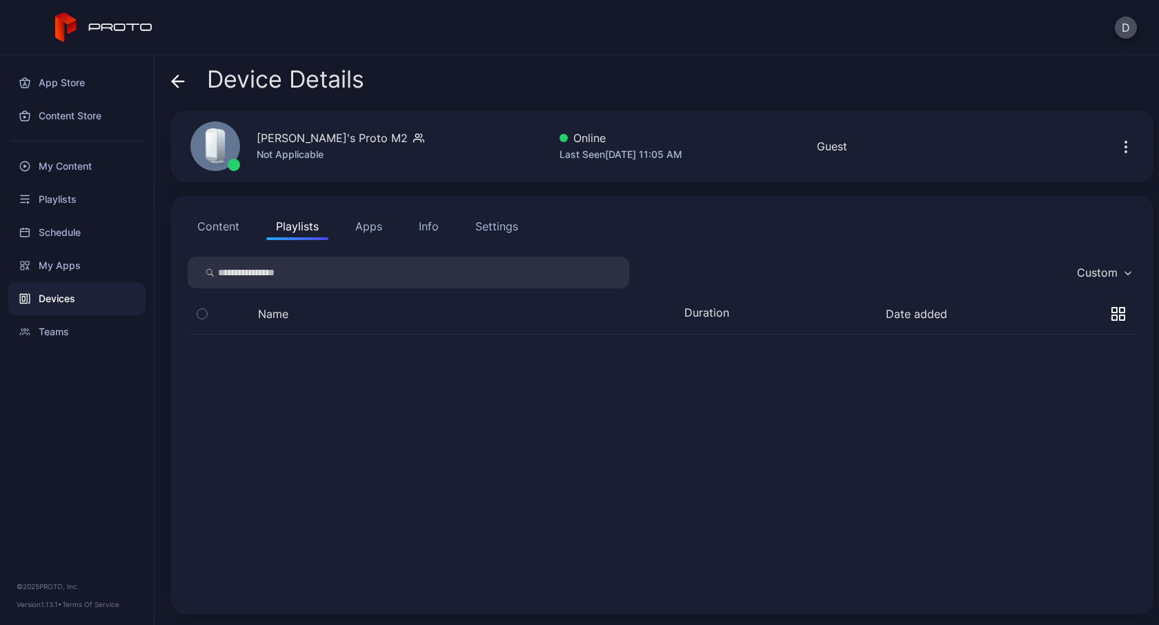
scroll to position [0, 0]
click at [373, 227] on button "Apps" at bounding box center [369, 227] width 46 height 28
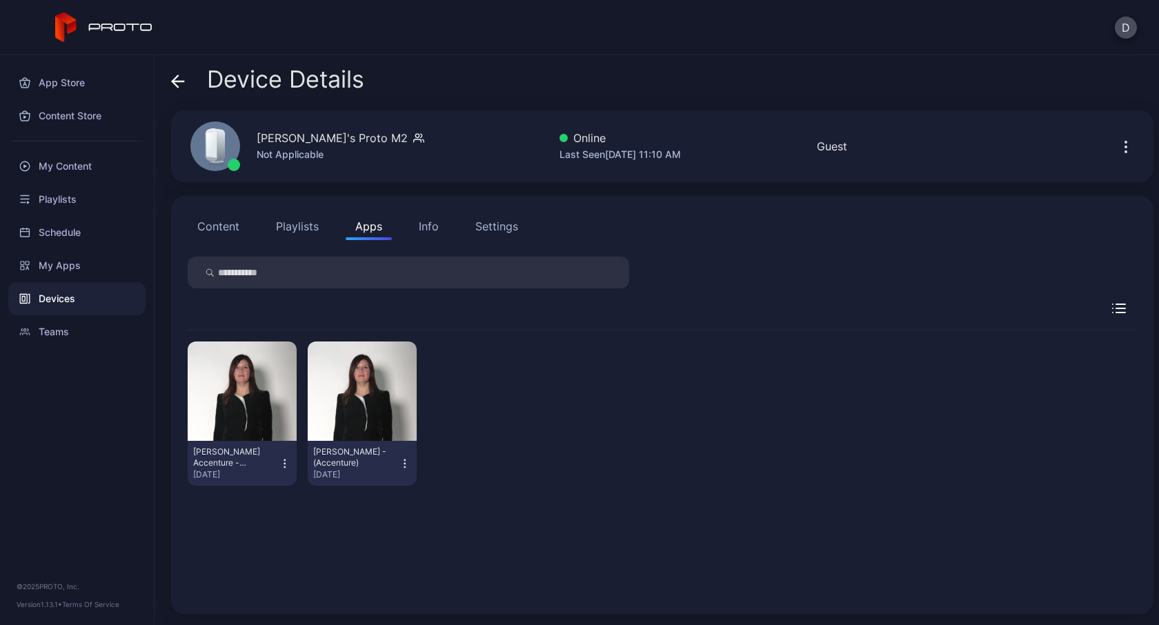
click at [435, 229] on div "Info" at bounding box center [429, 226] width 20 height 17
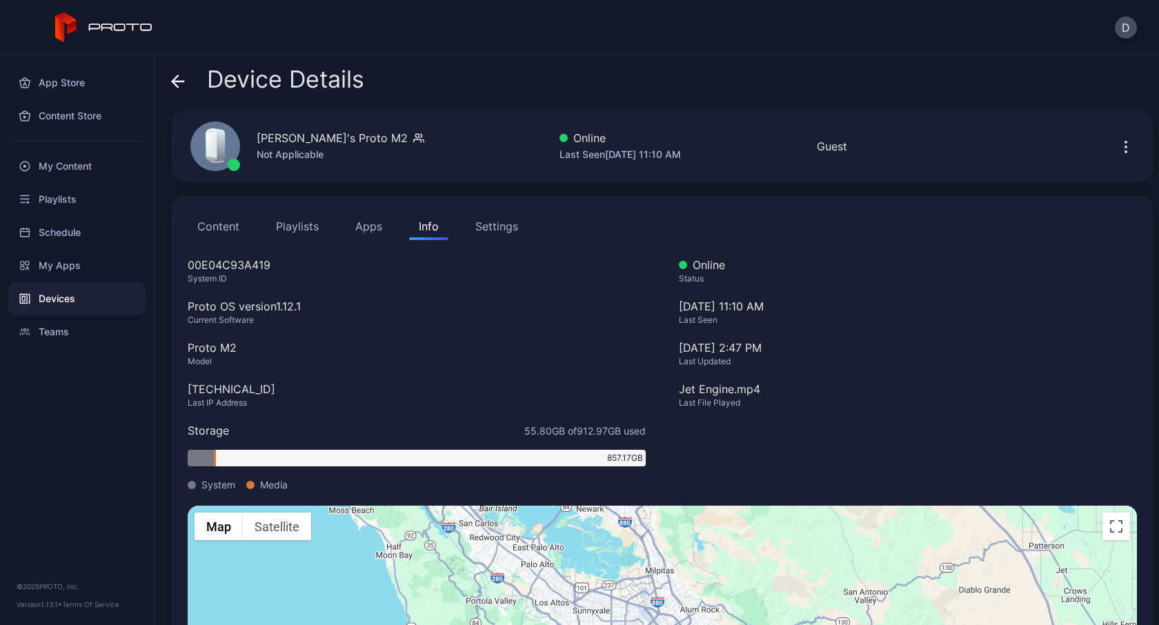
click at [501, 231] on div "Settings" at bounding box center [497, 226] width 43 height 17
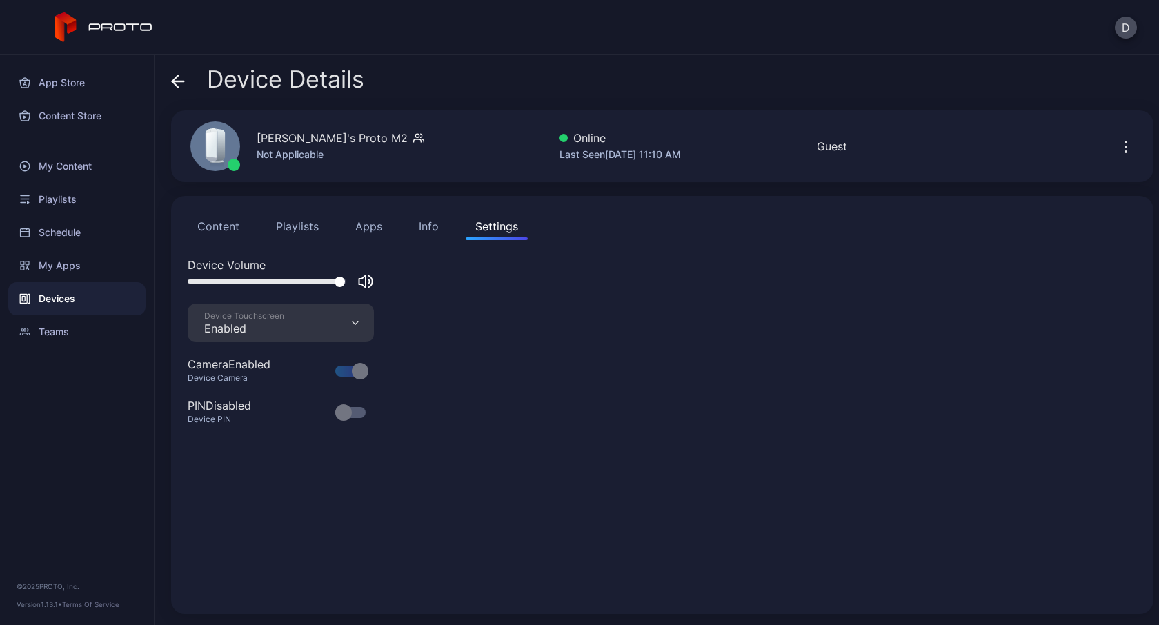
click at [226, 232] on button "Content" at bounding box center [218, 227] width 61 height 28
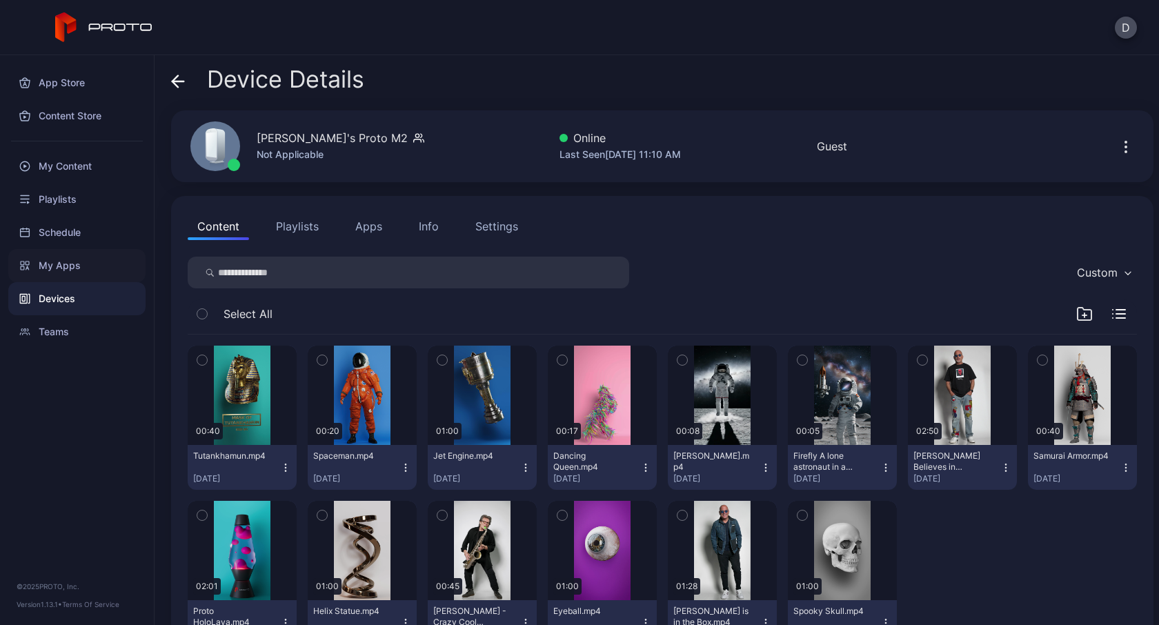
click at [48, 268] on div "My Apps" at bounding box center [76, 265] width 137 height 33
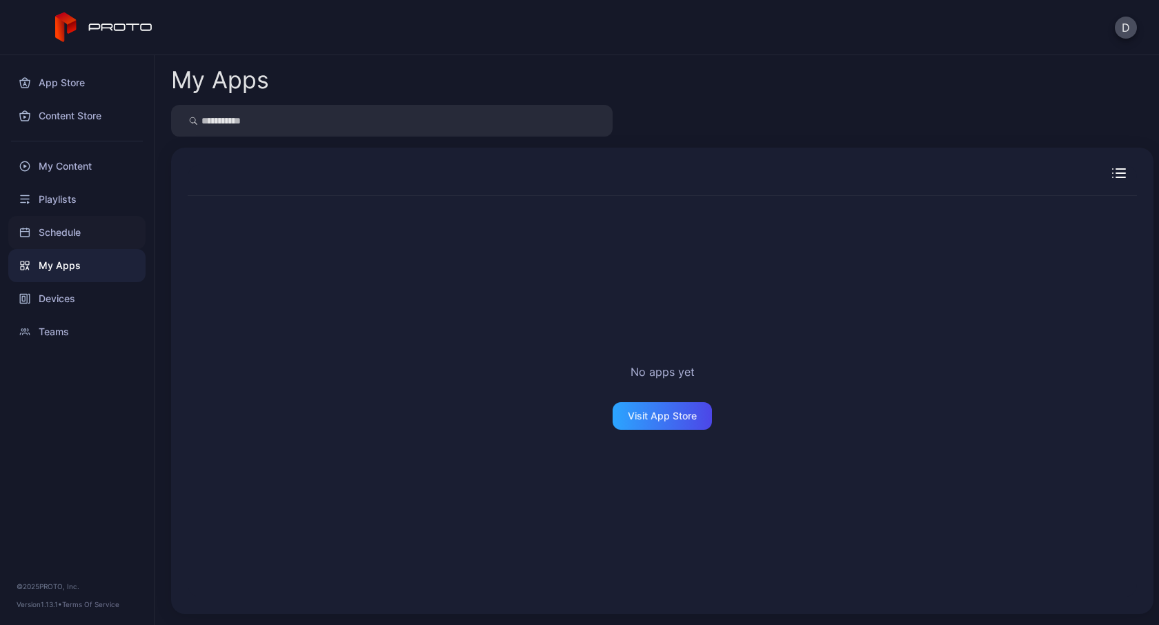
click at [64, 238] on div "Schedule" at bounding box center [76, 232] width 137 height 33
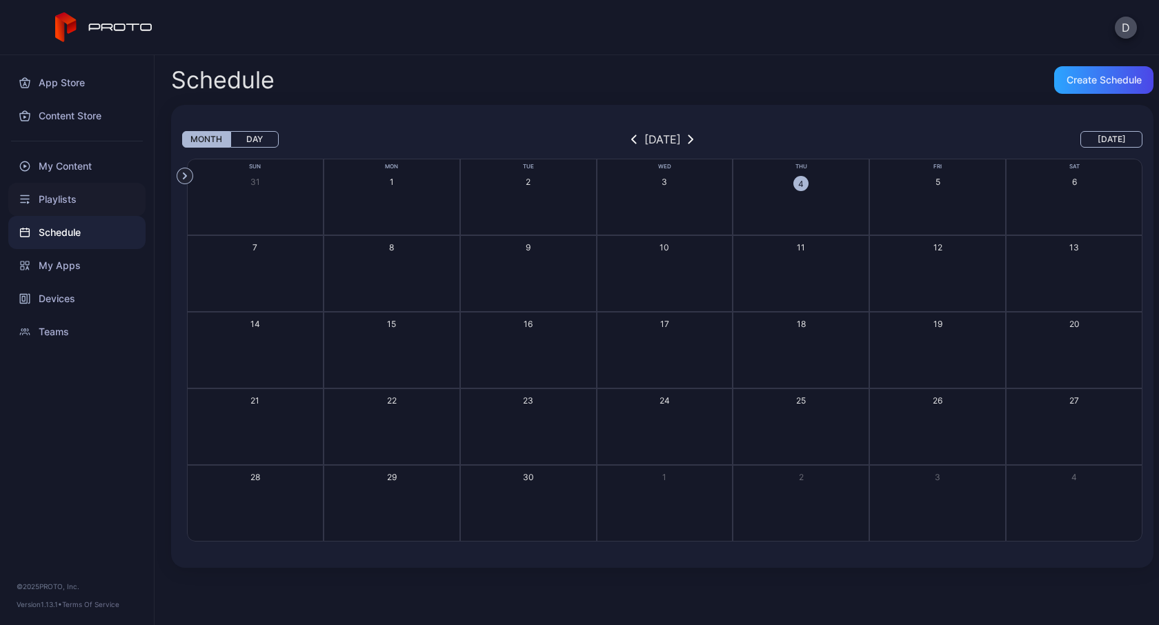
click at [59, 188] on div "Playlists" at bounding box center [76, 199] width 137 height 33
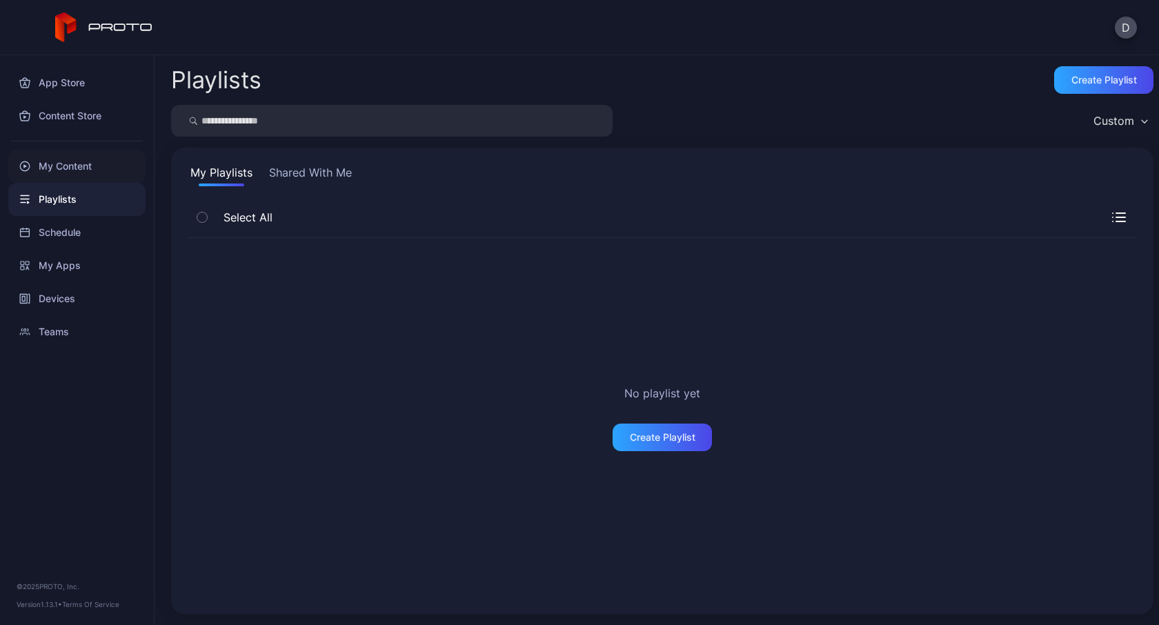
click at [59, 175] on div "My Content" at bounding box center [76, 166] width 137 height 33
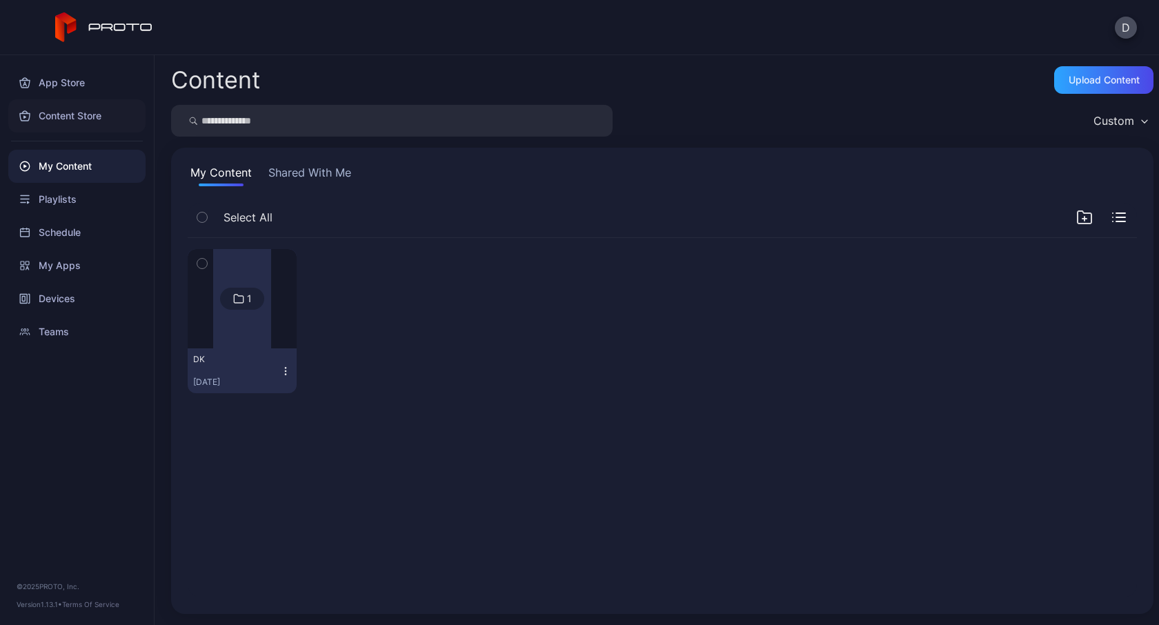
click at [61, 128] on div "Content Store" at bounding box center [76, 115] width 137 height 33
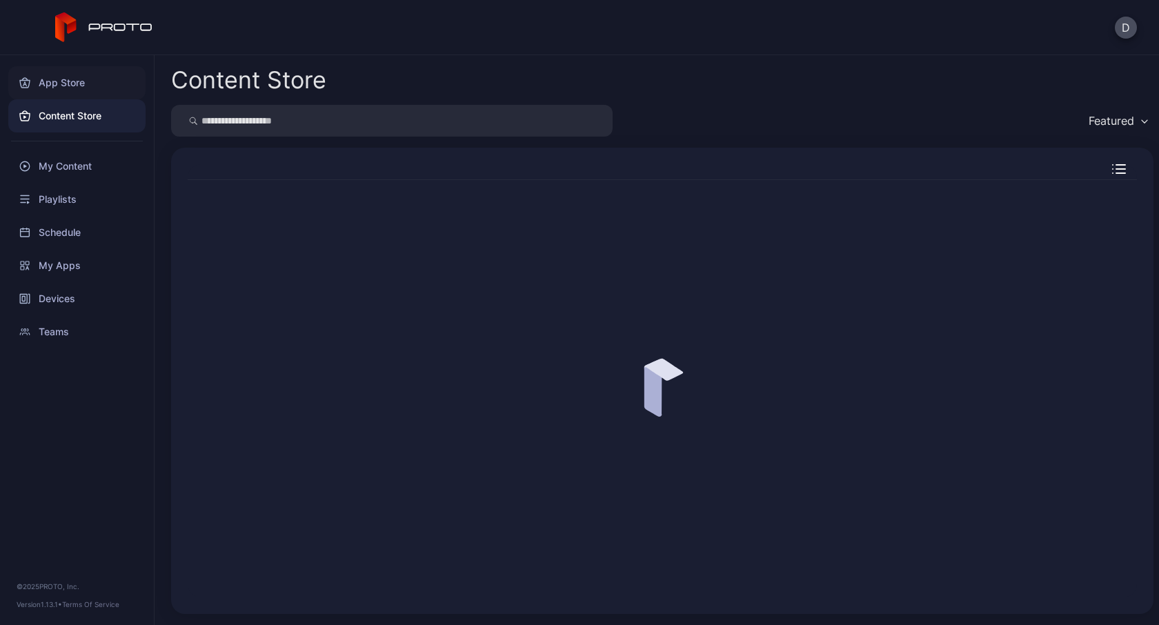
click at [61, 86] on div "App Store" at bounding box center [76, 82] width 137 height 33
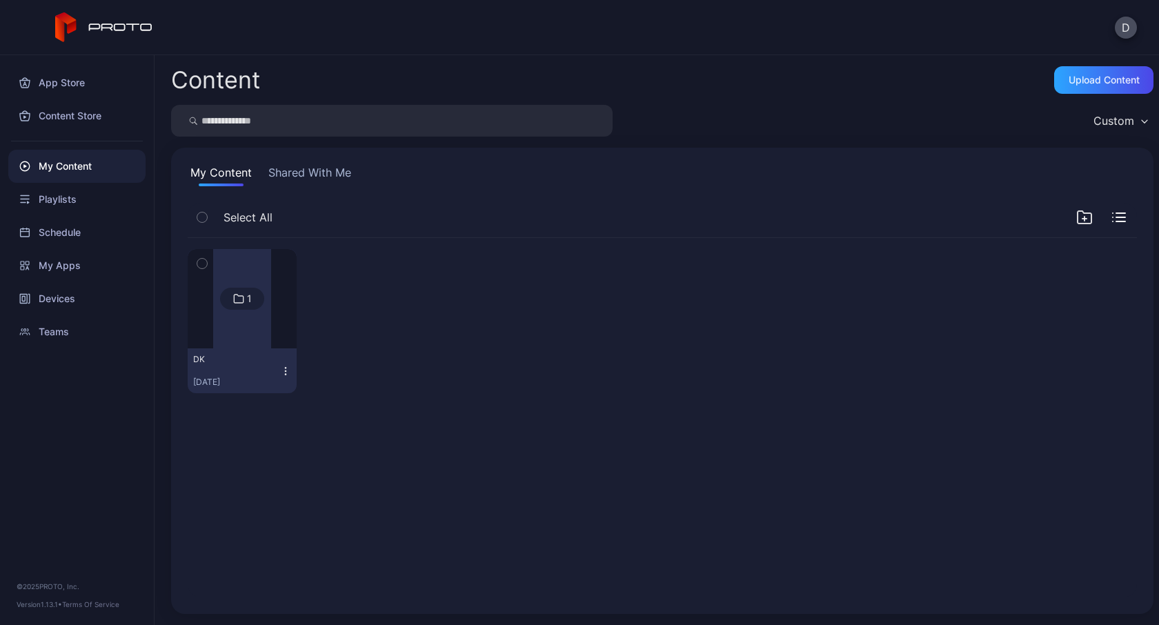
click at [310, 173] on button "Shared With Me" at bounding box center [310, 175] width 88 height 22
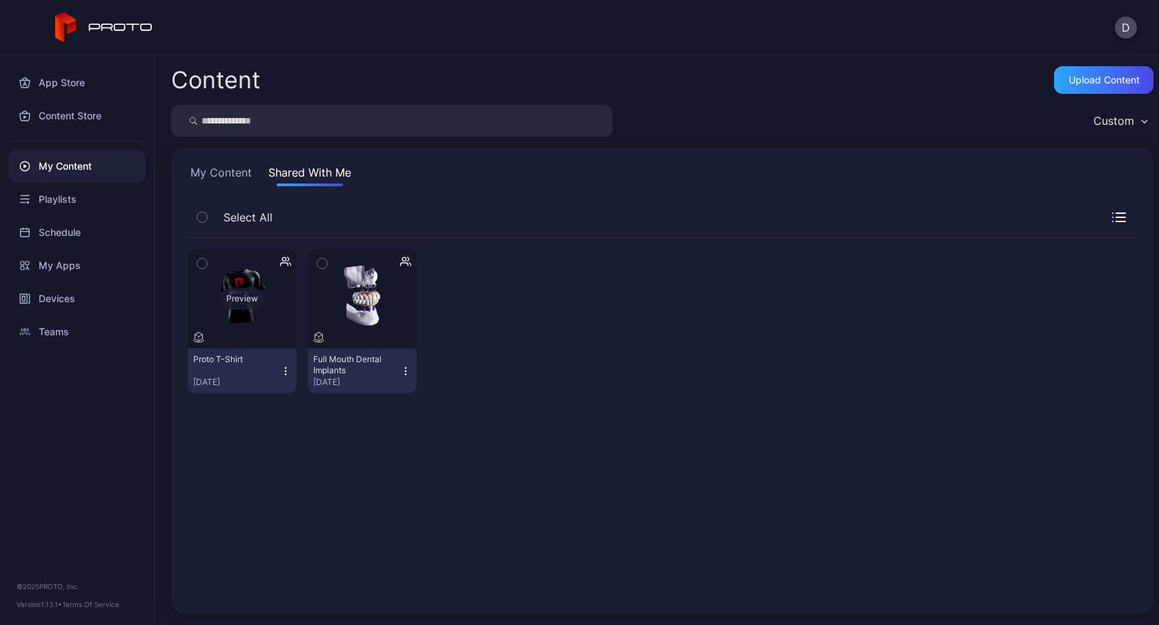
click at [247, 297] on div "Preview" at bounding box center [242, 299] width 44 height 22
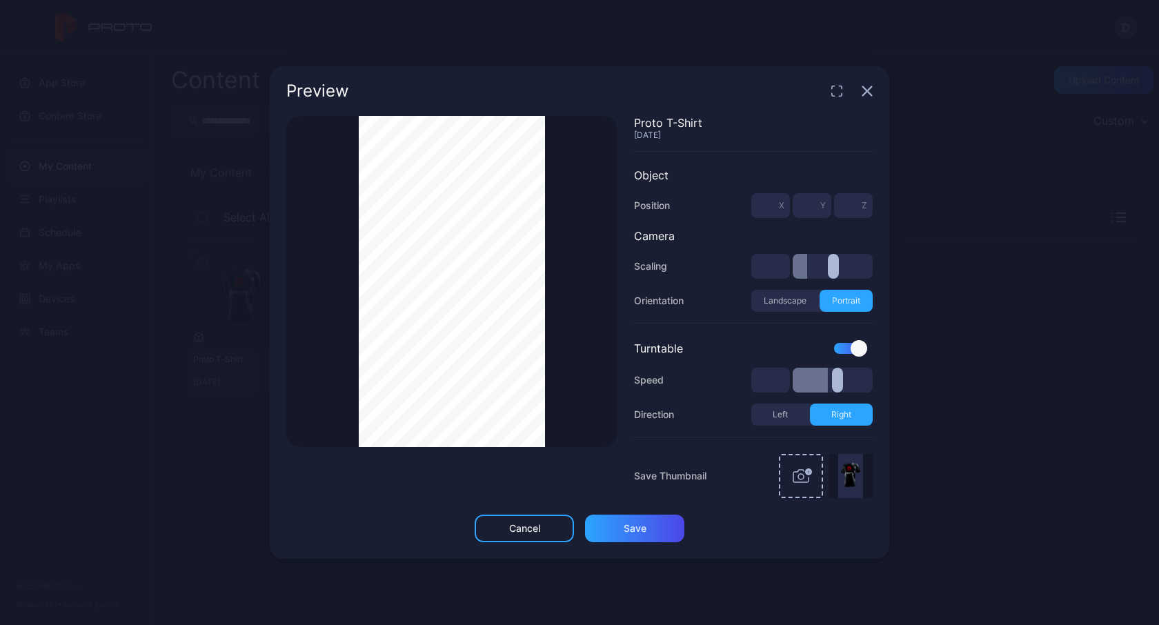
drag, startPoint x: 478, startPoint y: 301, endPoint x: 161, endPoint y: 312, distance: 317.0
click at [161, 312] on div "Preview Thumbnail Saved Proto T-Shirt [DATE] Object Position * X * Y * Z Camera…" at bounding box center [579, 312] width 1159 height 625
click at [535, 525] on div "Cancel" at bounding box center [524, 528] width 31 height 11
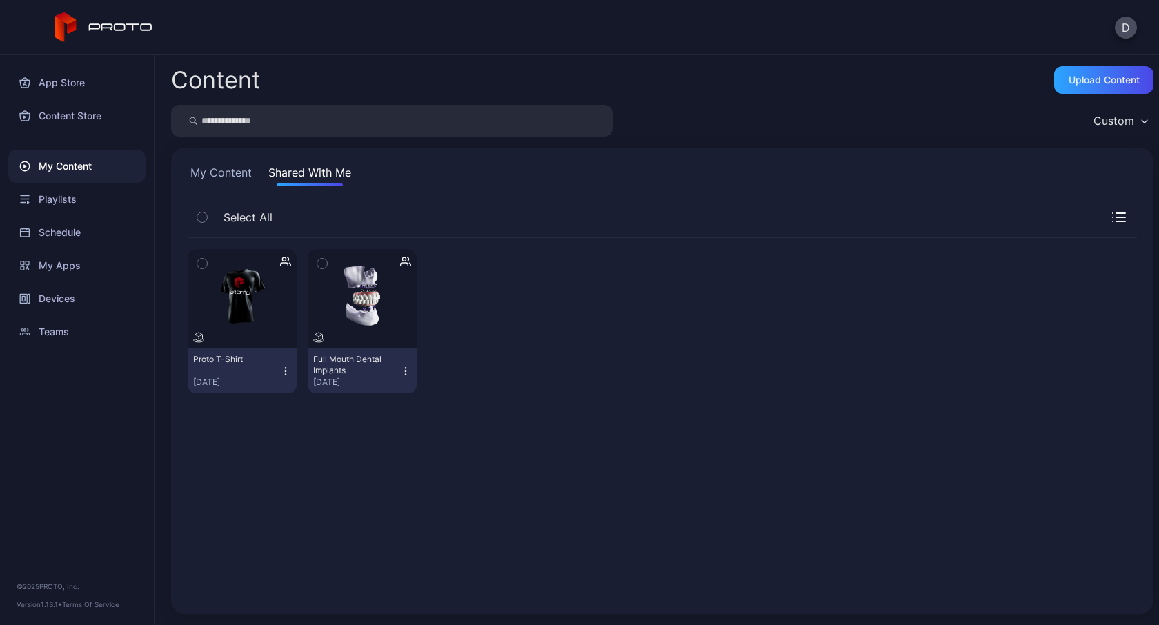
click at [365, 492] on div "Preview Proto T-Shirt [DATE] Preview Full Mouth Dental Implants [DATE]" at bounding box center [663, 418] width 972 height 382
click at [223, 174] on button "My Content" at bounding box center [221, 175] width 67 height 22
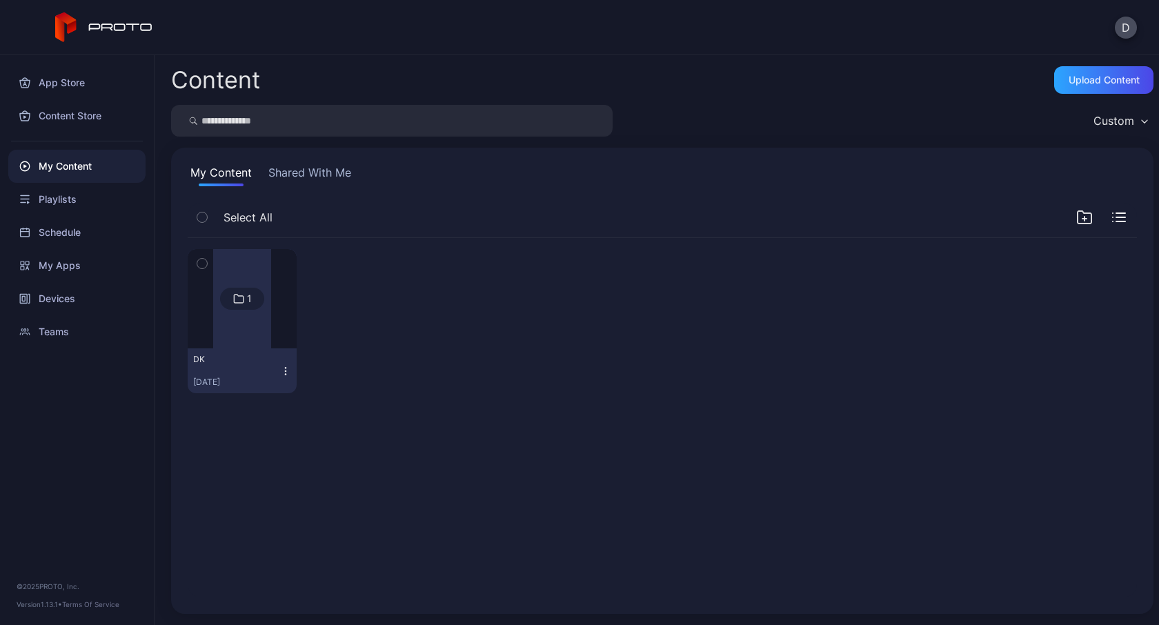
click at [277, 471] on div "1 DK [DATE]" at bounding box center [663, 418] width 972 height 382
click at [58, 115] on div "Content Store" at bounding box center [76, 115] width 137 height 33
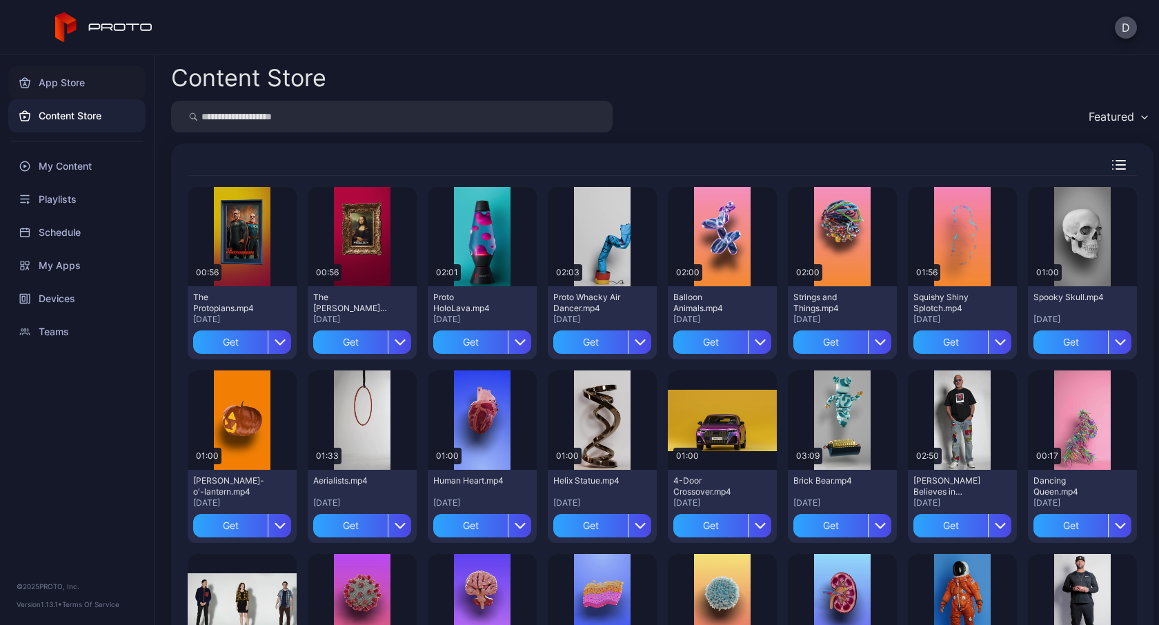
click at [59, 72] on div "App Store" at bounding box center [76, 82] width 137 height 33
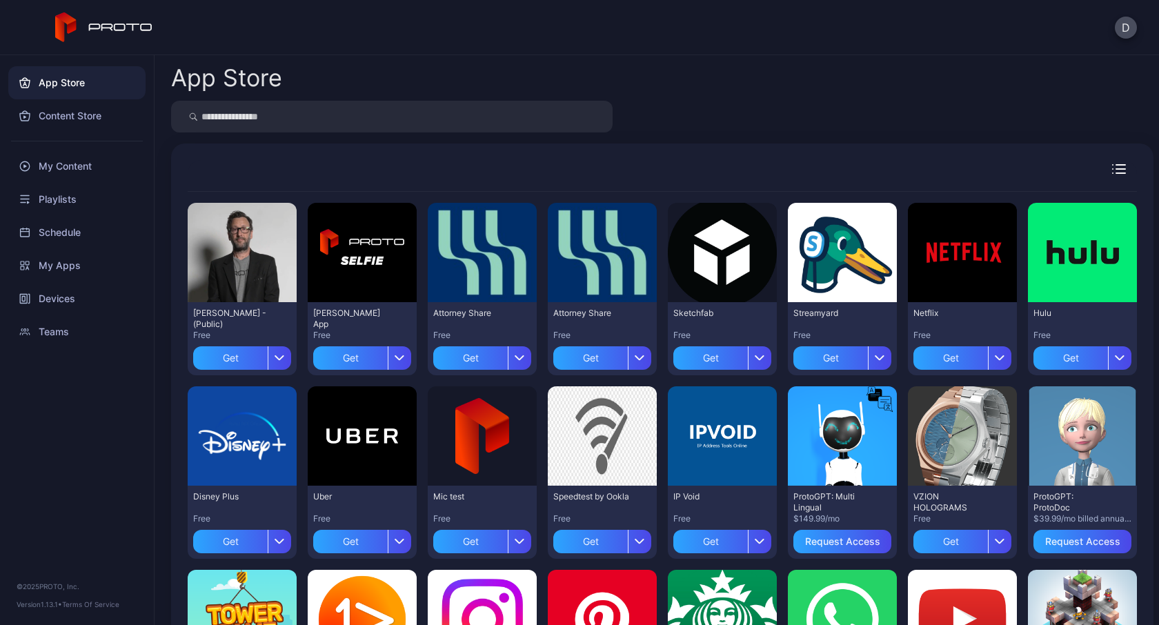
click at [43, 443] on div "App Store Content Store My Content Playlists Schedule My Apps Devices Teams © 2…" at bounding box center [77, 340] width 155 height 570
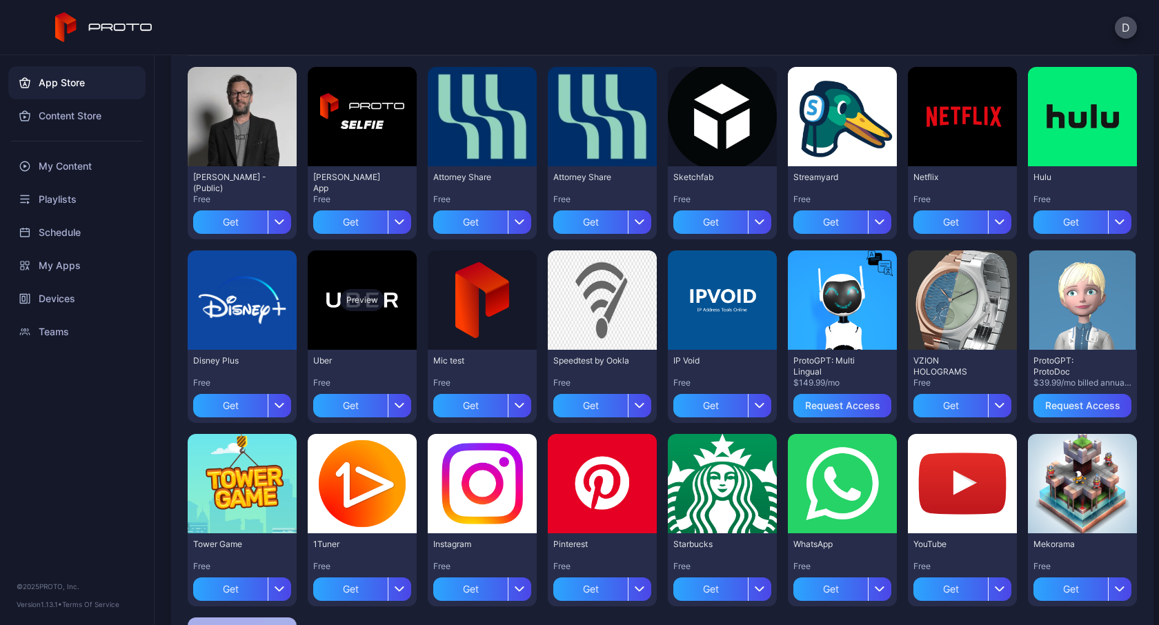
scroll to position [340, 0]
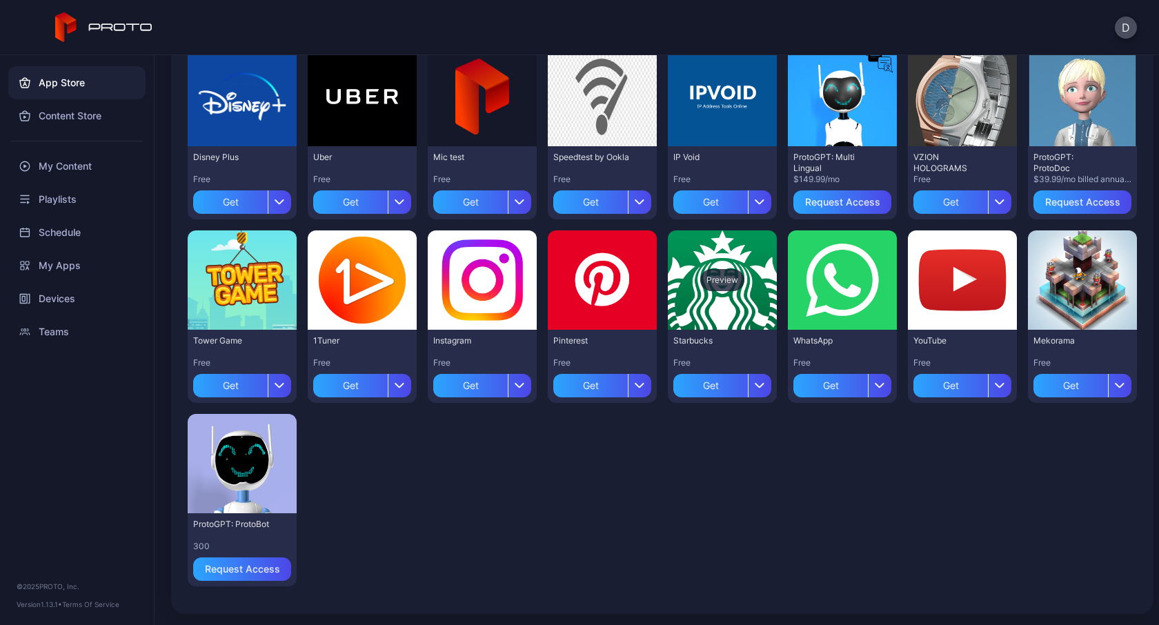
click at [713, 271] on div "Preview" at bounding box center [722, 280] width 44 height 22
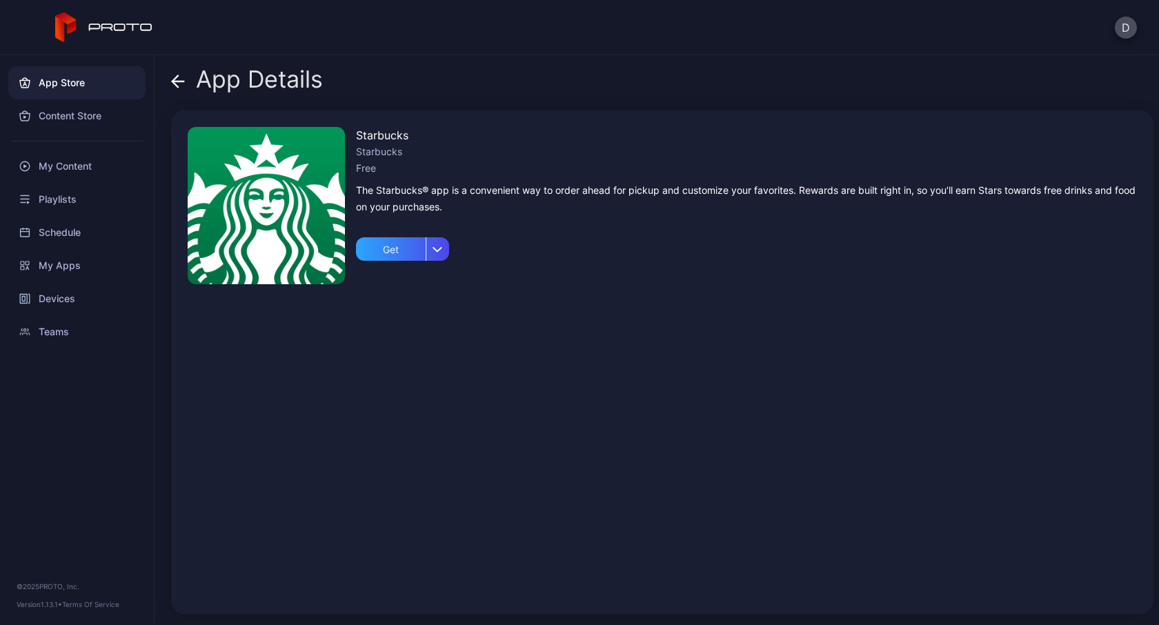
click at [307, 214] on img at bounding box center [266, 205] width 157 height 157
click at [181, 84] on icon at bounding box center [178, 82] width 14 height 14
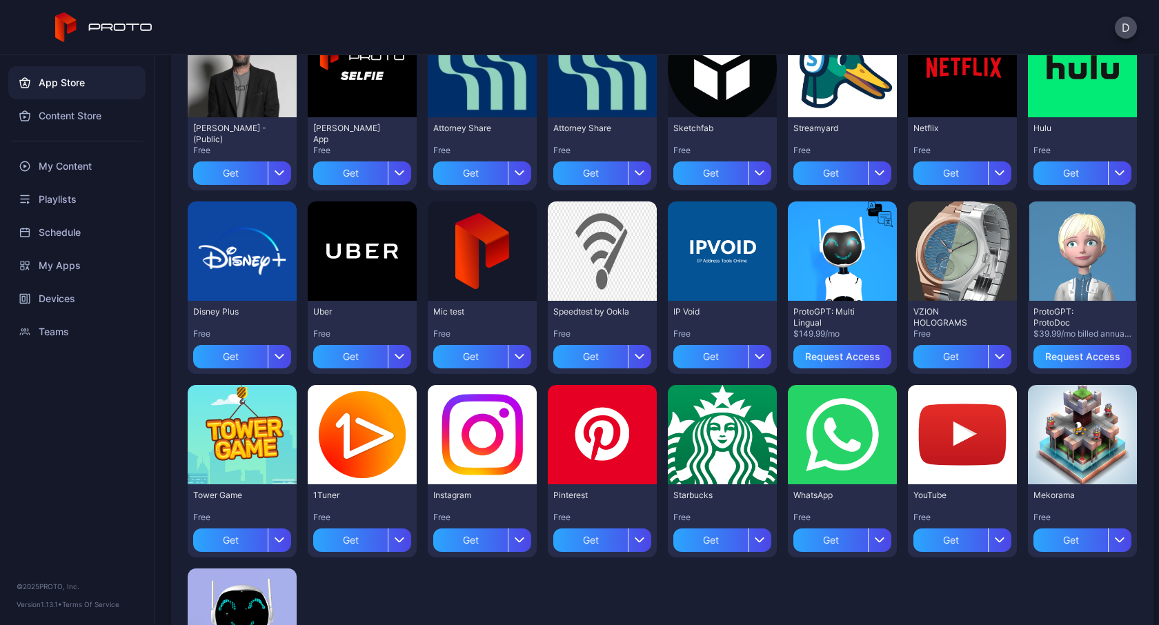
scroll to position [340, 0]
